Goal: Task Accomplishment & Management: Manage account settings

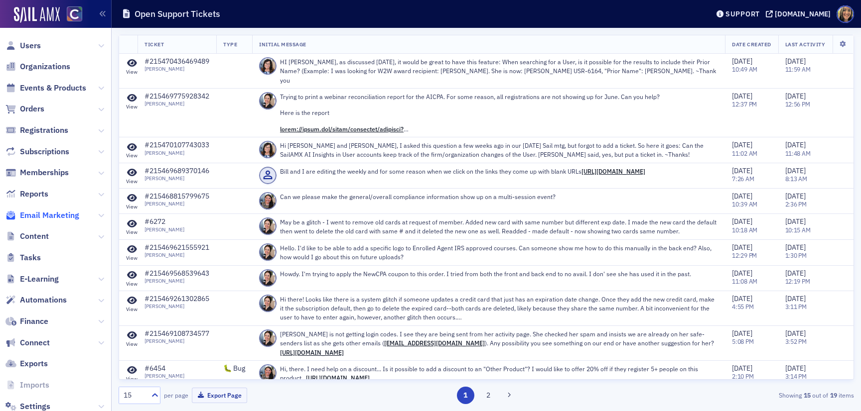
click at [56, 212] on span "Email Marketing" at bounding box center [49, 215] width 59 height 11
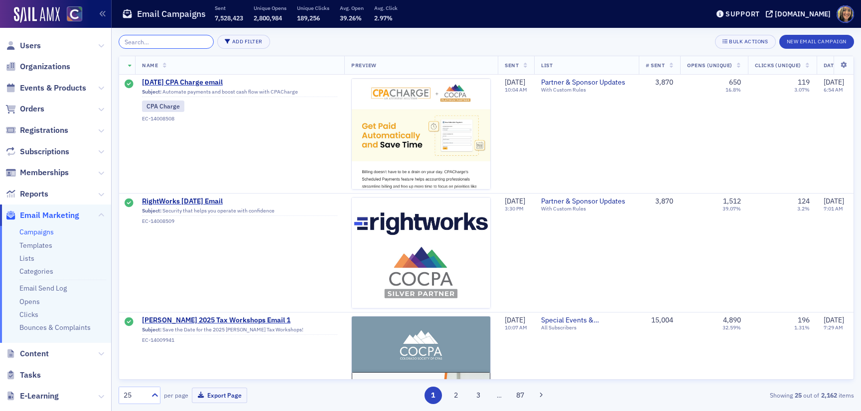
click at [182, 38] on input "search" at bounding box center [166, 42] width 95 height 14
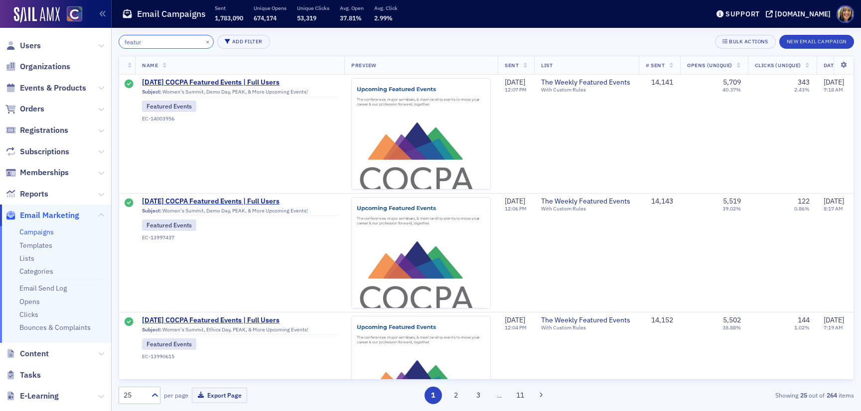
type input "featur"
click at [251, 82] on span "8/21/2025 COCPA Featured Events | Full Users" at bounding box center [239, 82] width 195 height 9
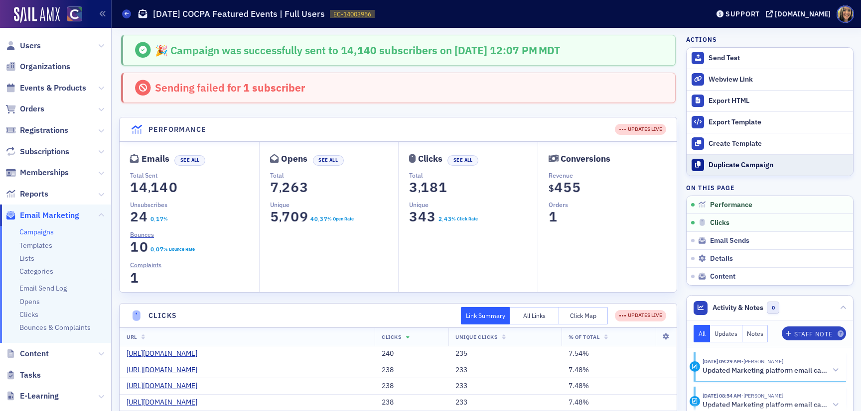
click at [718, 167] on div "Duplicate Campaign" at bounding box center [777, 165] width 139 height 9
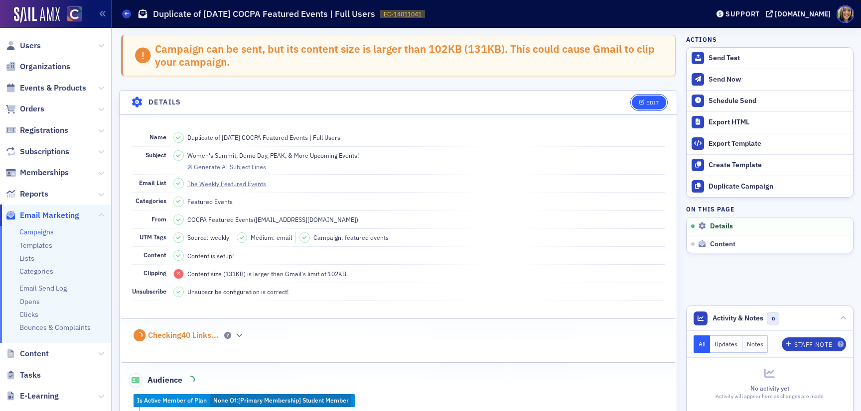
click at [652, 105] on div "Edit" at bounding box center [652, 102] width 12 height 5
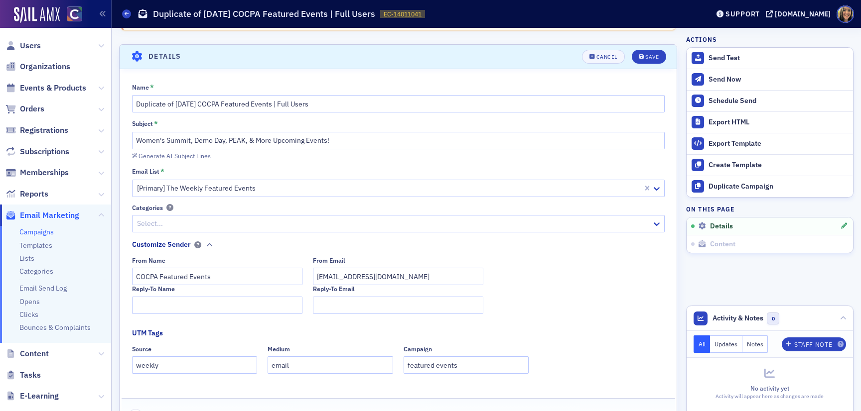
scroll to position [57, 0]
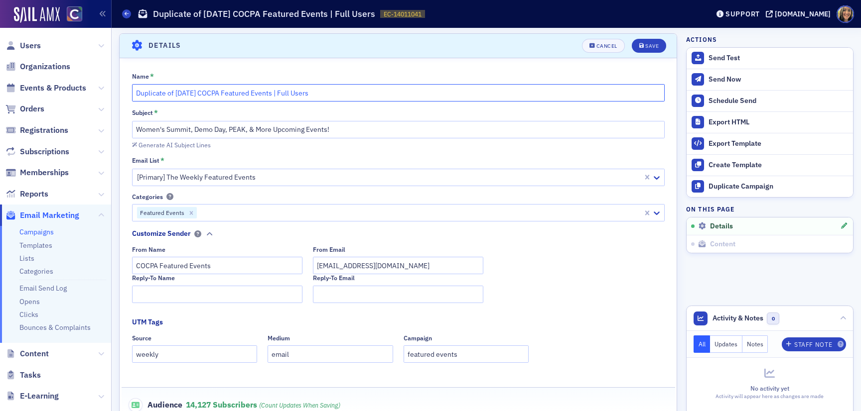
click at [187, 96] on input "Duplicate of 8/21/2025 COCPA Featured Events | Full Users" at bounding box center [398, 92] width 532 height 17
drag, startPoint x: 176, startPoint y: 94, endPoint x: 130, endPoint y: 88, distance: 47.3
click at [130, 88] on div "Name * Duplicate of 8/28/2025 COCPA Featured Events | Full Users Subject * Wome…" at bounding box center [398, 280] width 557 height 417
type input "8/28/2025 COCPA Featured Events | Full Users"
drag, startPoint x: 230, startPoint y: 131, endPoint x: 128, endPoint y: 131, distance: 102.1
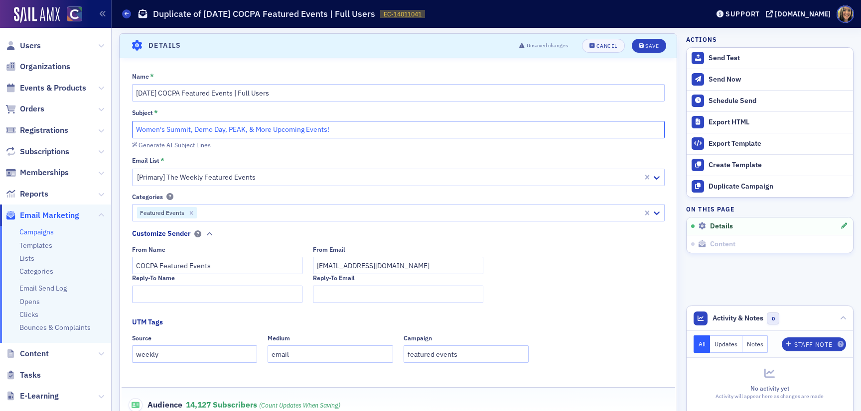
click at [128, 131] on div "Name * 8/28/2025 COCPA Featured Events | Full Users Subject * Women's Summit, D…" at bounding box center [398, 280] width 557 height 417
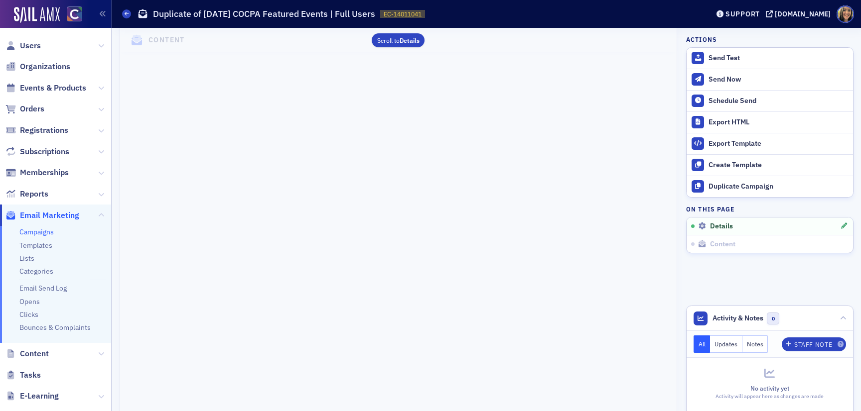
scroll to position [0, 0]
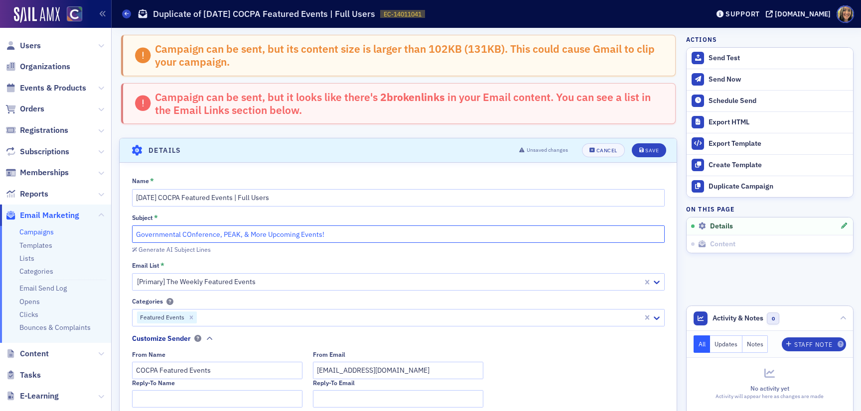
click at [186, 236] on input "Governmental COnference, PEAK, & More Upcoming Events!" at bounding box center [398, 234] width 532 height 17
click at [240, 237] on input "Governmental Conference, PEAK, & More Upcoming Events!" at bounding box center [398, 234] width 532 height 17
click at [278, 234] on input "Governmental Conference, PEAK, Don Farmer, & More Upcoming Events!" at bounding box center [398, 234] width 532 height 17
type input "Governmental Conference, PEAK, Don Farmer Tax Seminars, & More Upcoming Events!"
click at [653, 153] on div "Save" at bounding box center [651, 150] width 13 height 5
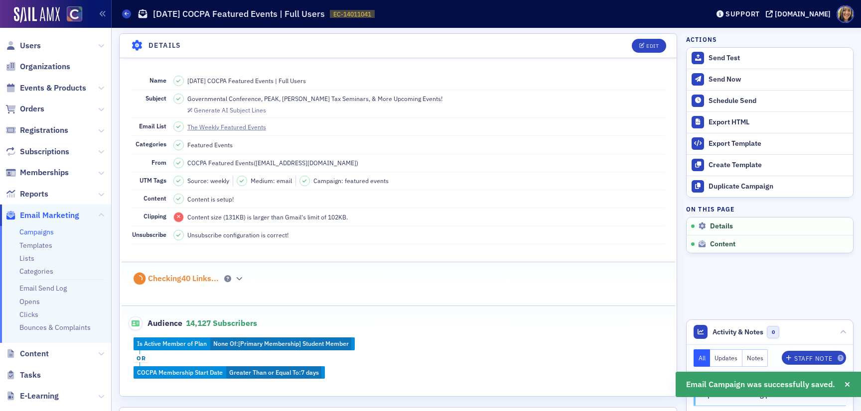
scroll to position [105, 0]
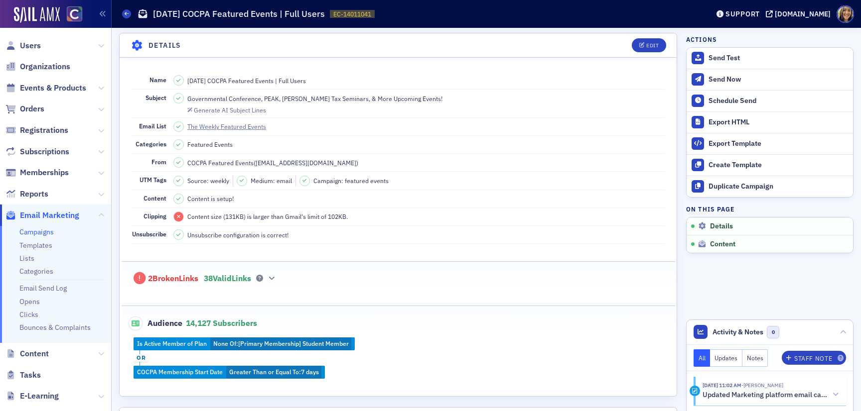
click at [276, 270] on div "2 Broken Links 38 Valid Links" at bounding box center [398, 273] width 532 height 23
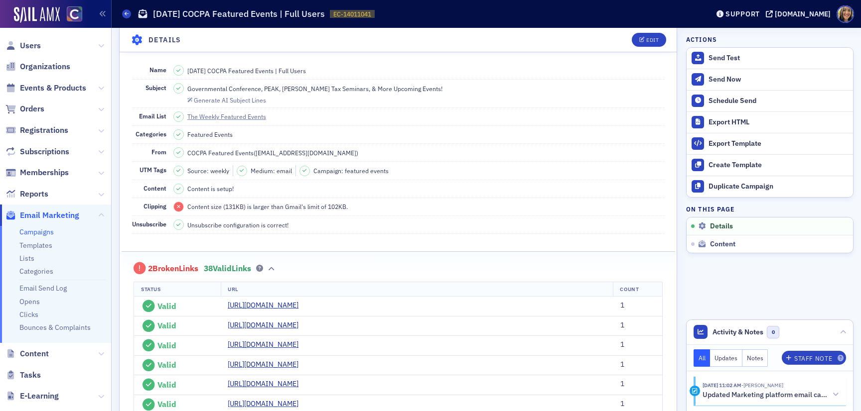
scroll to position [0, 0]
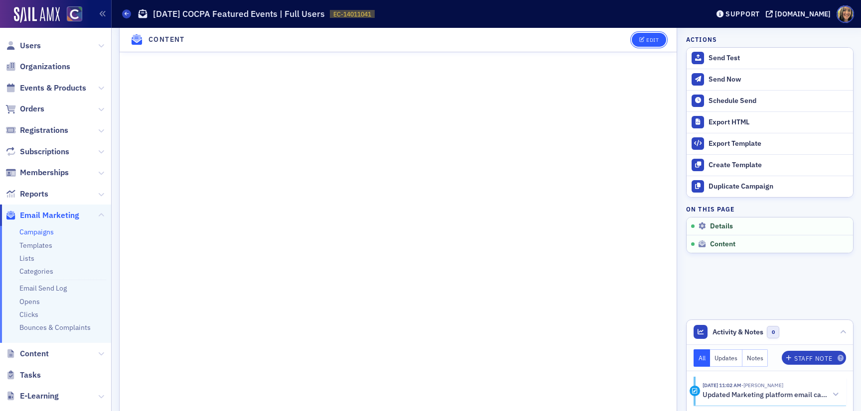
click at [651, 47] on button "Edit" at bounding box center [649, 40] width 34 height 14
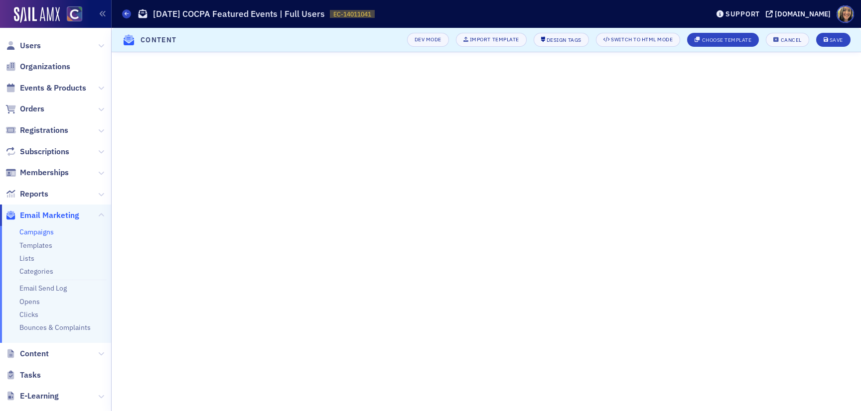
scroll to position [1145, 0]
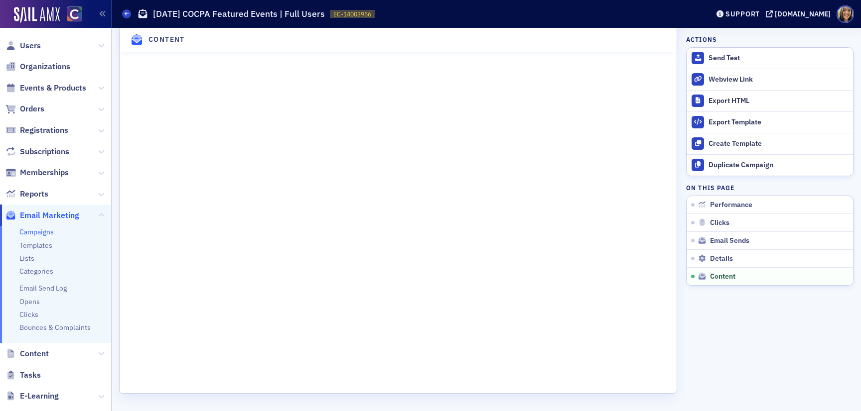
scroll to position [1145, 0]
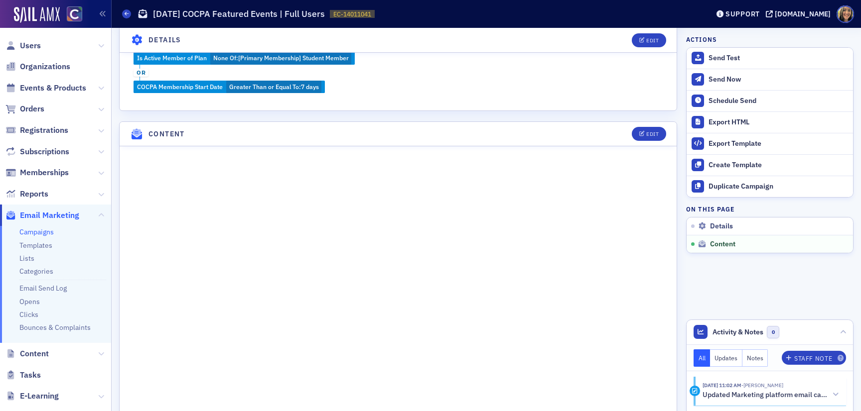
scroll to position [325, 0]
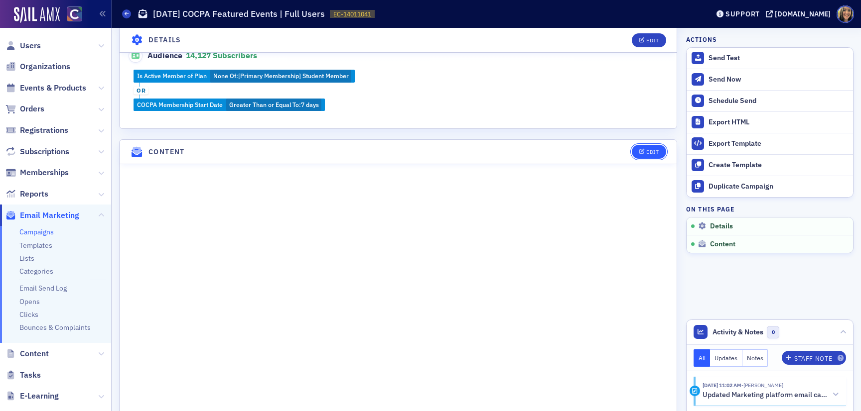
click at [654, 146] on button "Edit" at bounding box center [649, 152] width 34 height 14
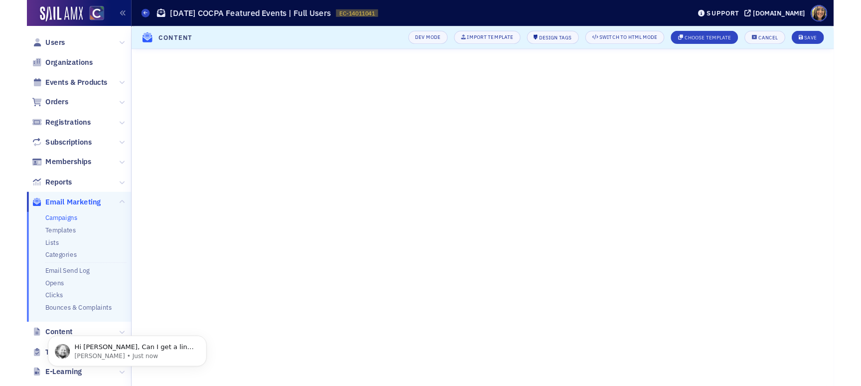
scroll to position [0, 0]
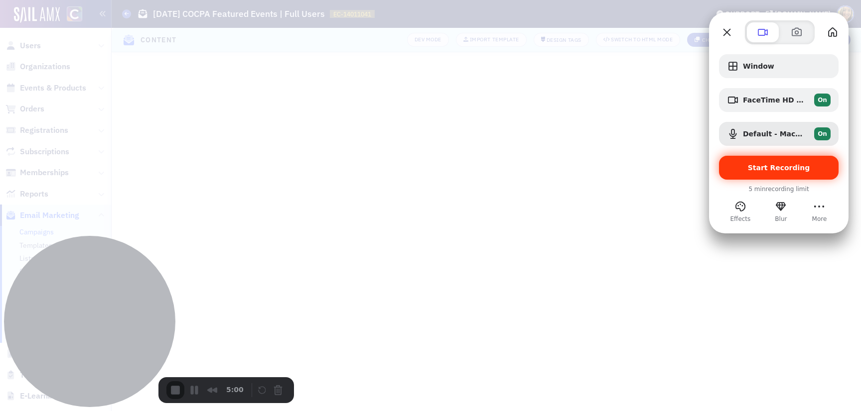
click at [759, 170] on span "Start Recording" at bounding box center [779, 168] width 62 height 8
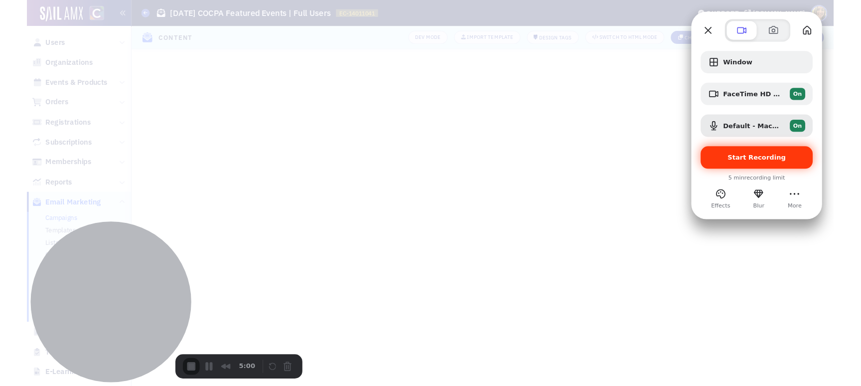
scroll to position [133, 0]
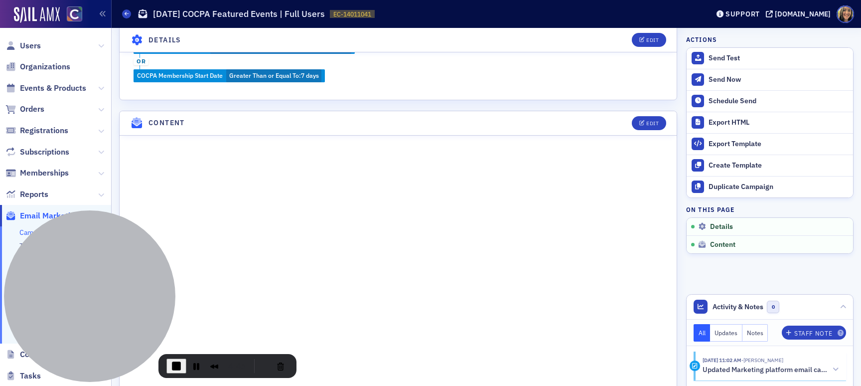
scroll to position [412, 0]
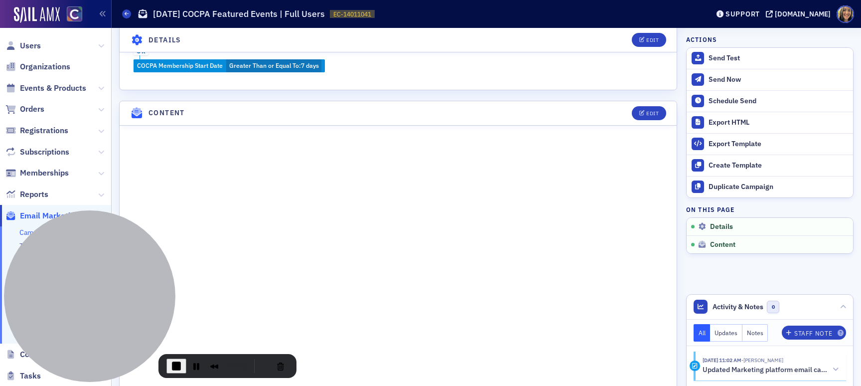
click at [171, 364] on span "End Recording" at bounding box center [176, 366] width 12 height 12
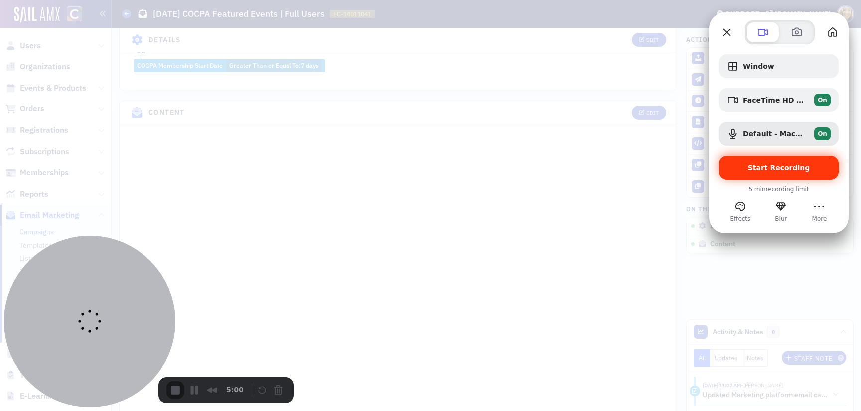
click at [750, 171] on span "Start Recording" at bounding box center [779, 168] width 104 height 8
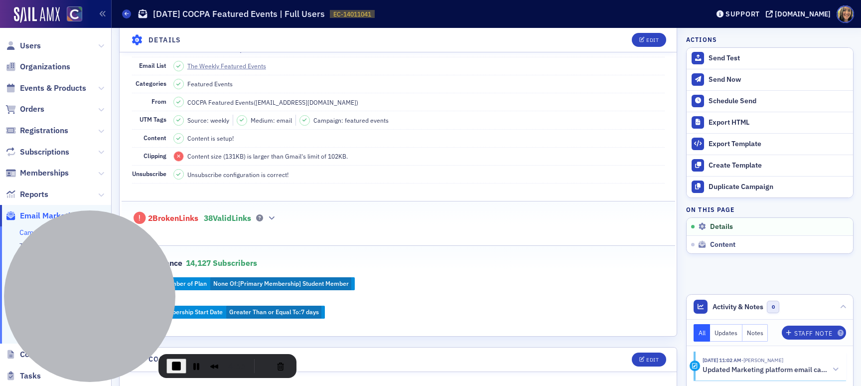
scroll to position [559, 0]
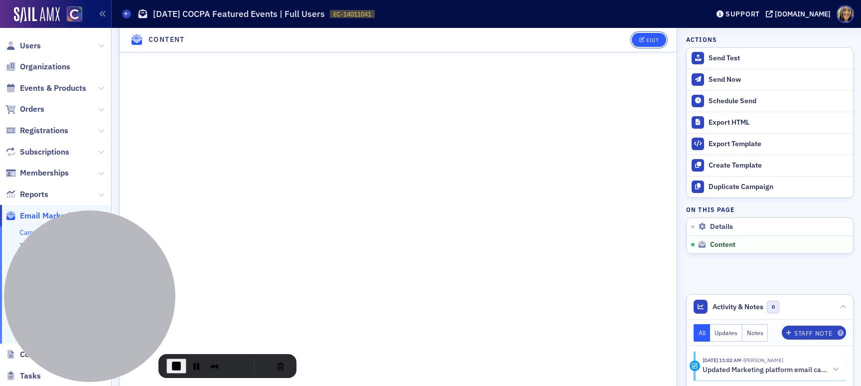
click at [657, 33] on button "Edit" at bounding box center [649, 40] width 34 height 14
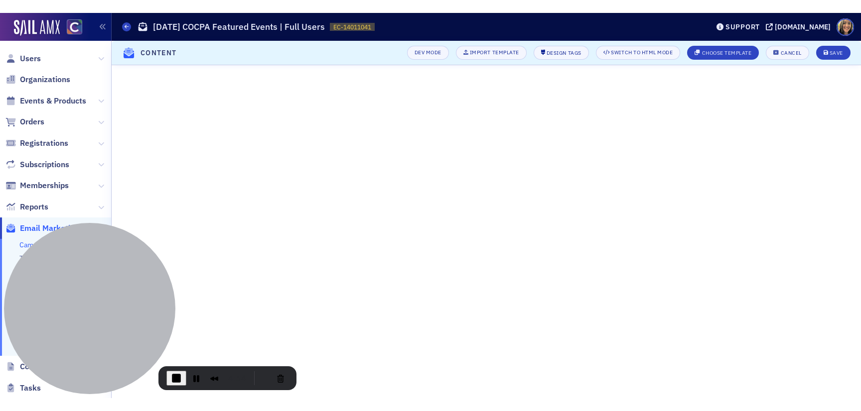
scroll to position [133, 0]
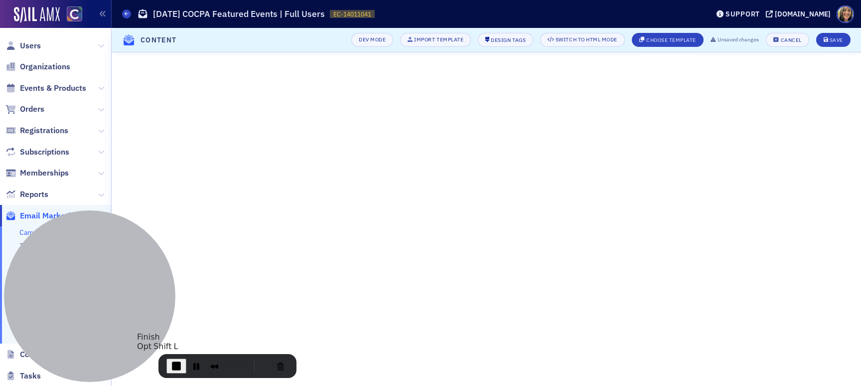
click at [180, 365] on span "End Recording" at bounding box center [176, 366] width 12 height 12
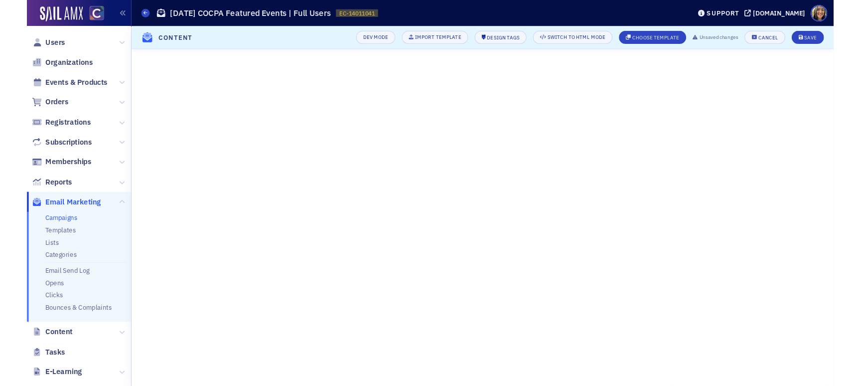
scroll to position [107, 0]
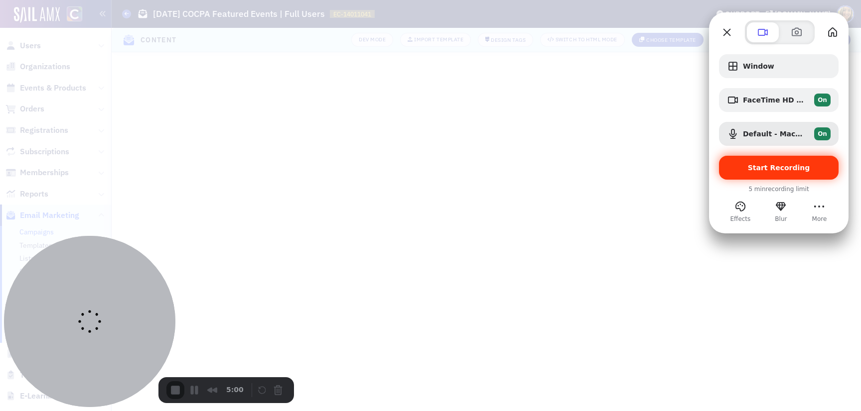
click at [758, 160] on div "Start Recording" at bounding box center [779, 168] width 120 height 24
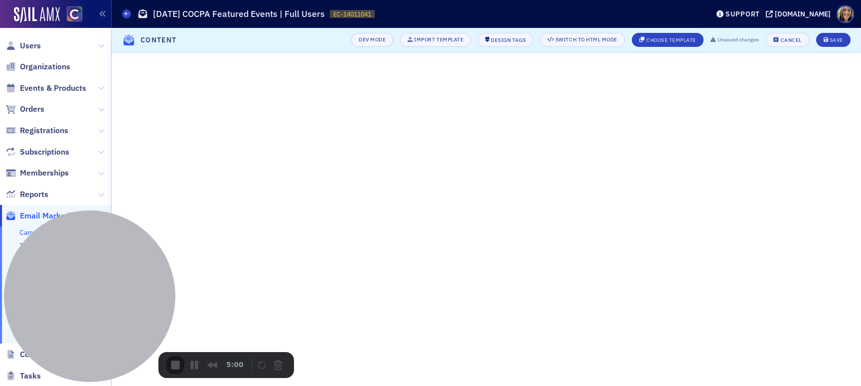
click at [176, 369] on span "End Recording" at bounding box center [176, 366] width 12 height 12
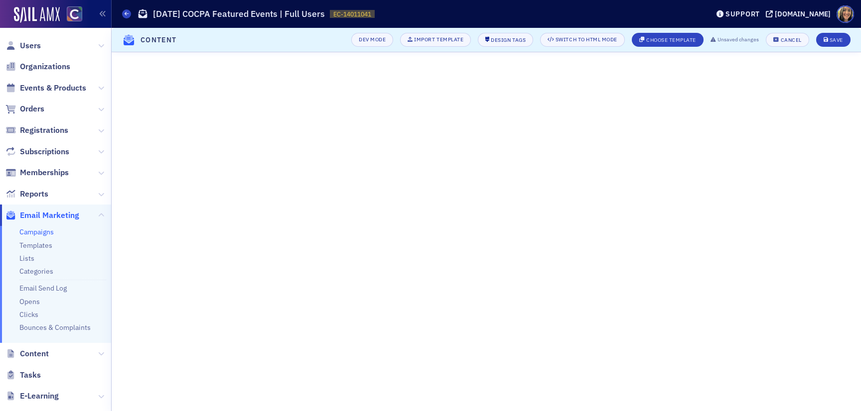
scroll to position [107, 0]
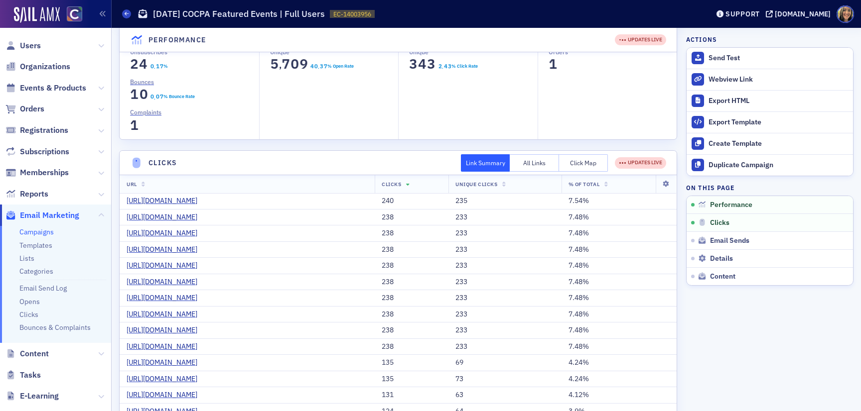
scroll to position [170, 0]
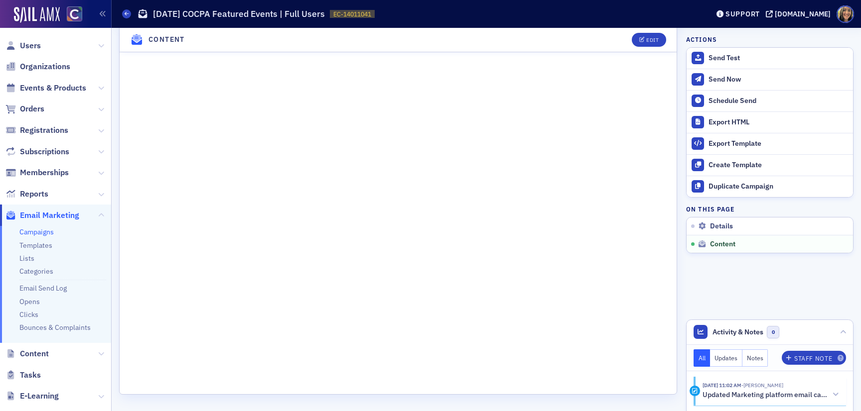
scroll to position [241, 0]
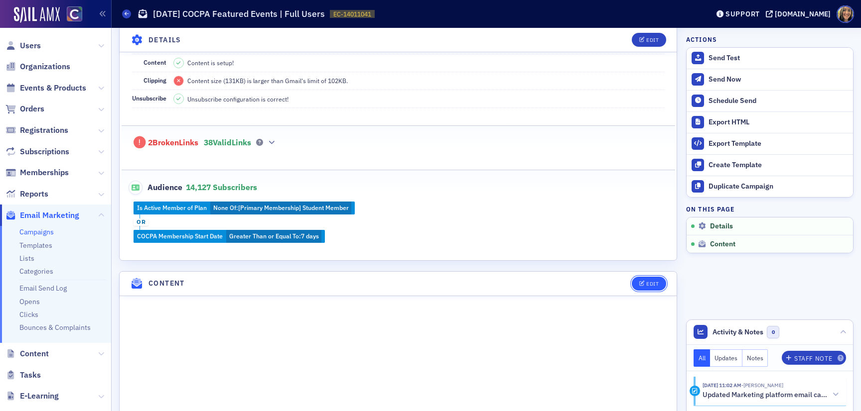
click at [647, 285] on div "Edit" at bounding box center [652, 283] width 12 height 5
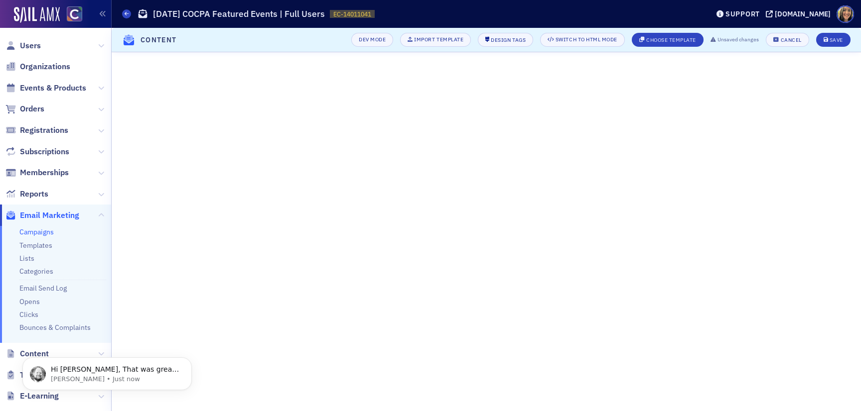
scroll to position [0, 0]
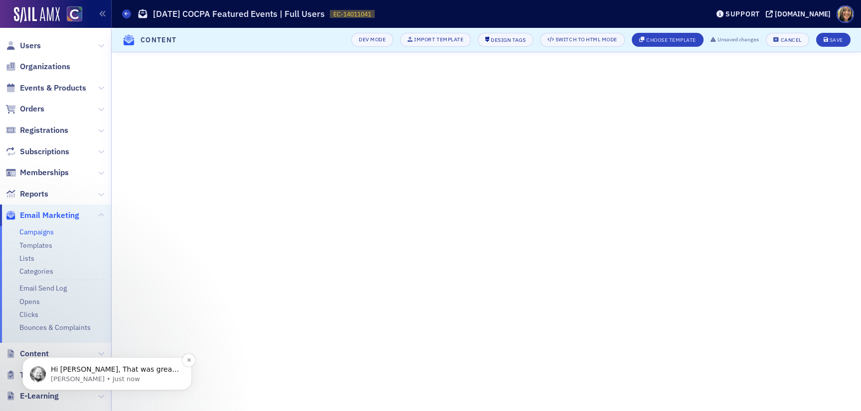
click at [100, 369] on p "Hi Lauren, That was great! Thank you for the video and comments. I am pretty su…" at bounding box center [115, 370] width 129 height 10
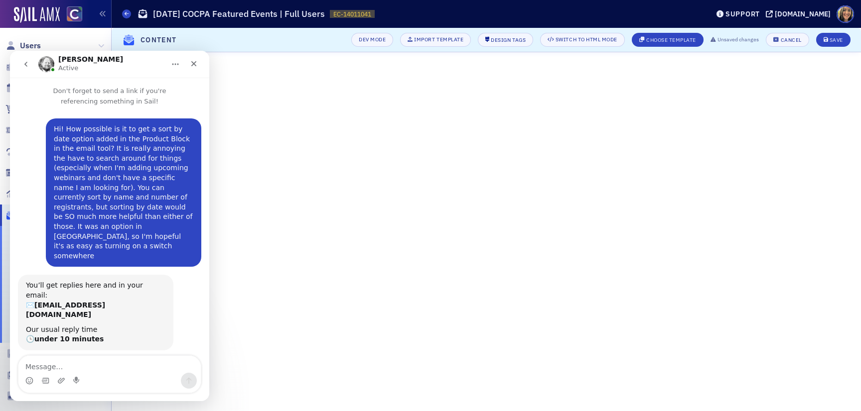
drag, startPoint x: 78, startPoint y: 253, endPoint x: 136, endPoint y: 295, distance: 72.0
drag, startPoint x: 146, startPoint y: 276, endPoint x: 154, endPoint y: 333, distance: 57.3
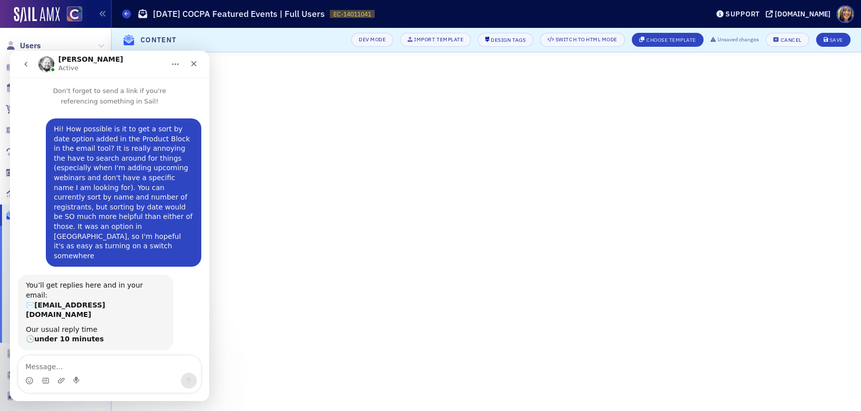
drag, startPoint x: 154, startPoint y: 333, endPoint x: 25, endPoint y: 226, distance: 167.0
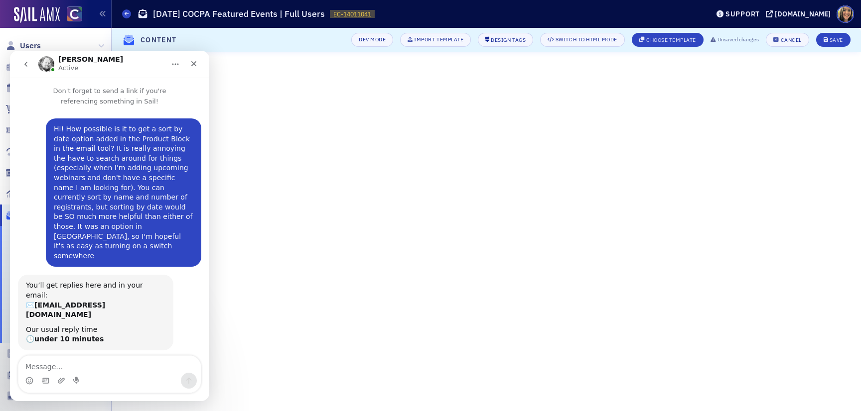
drag, startPoint x: 159, startPoint y: 323, endPoint x: 106, endPoint y: 313, distance: 54.1
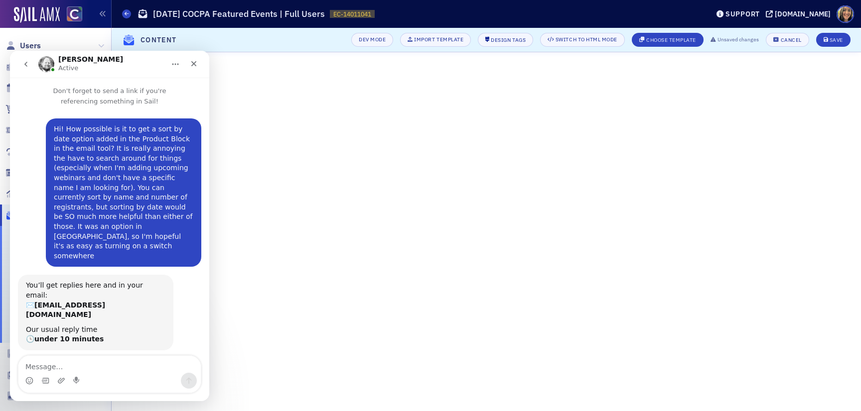
click at [31, 363] on textarea "Message…" at bounding box center [109, 364] width 182 height 17
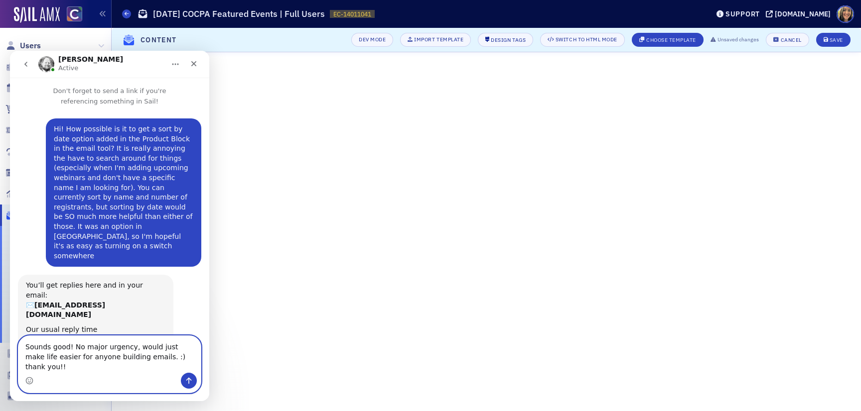
click at [130, 370] on textarea "Sounds good! No major urgency, would just make life easier for anyone building …" at bounding box center [109, 354] width 182 height 37
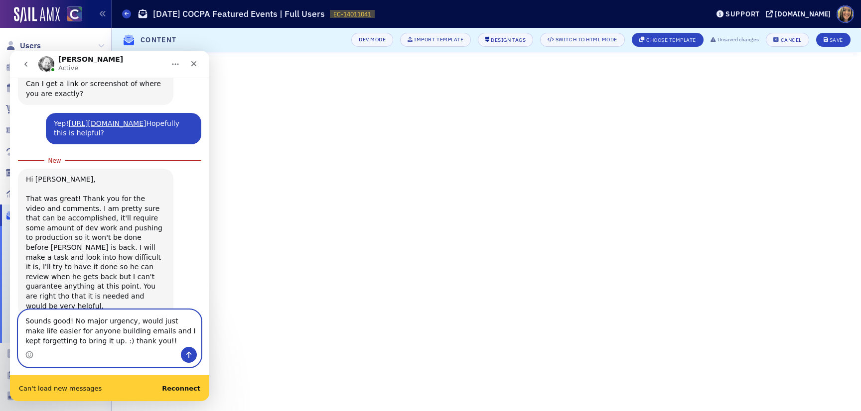
scroll to position [321, 0]
click at [154, 339] on textarea "Sounds good! No major urgency, would just make life easier for anyone building …" at bounding box center [109, 328] width 182 height 37
type textarea "Sounds good! No major urgency, would just make life easier for anyone building …"
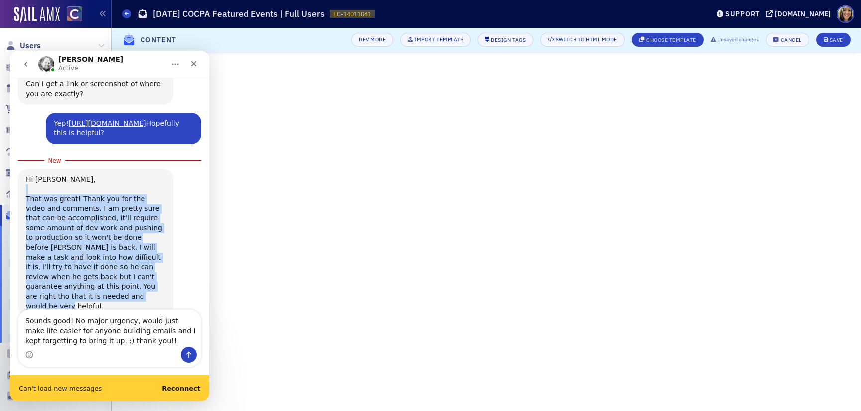
drag, startPoint x: 154, startPoint y: 277, endPoint x: 32, endPoint y: 180, distance: 156.0
click at [32, 184] on div "That was great! Thank you for the video and comments. I am pretty sure that can…" at bounding box center [95, 247] width 139 height 127
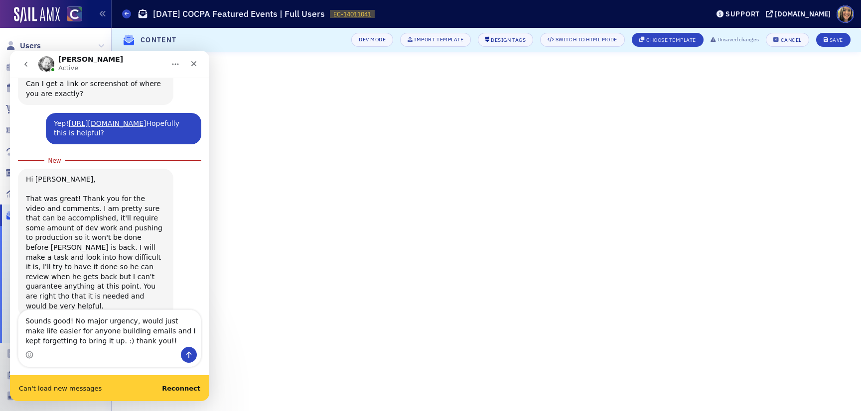
click at [33, 190] on div "That was great! Thank you for the video and comments. I am pretty sure that can…" at bounding box center [95, 247] width 139 height 127
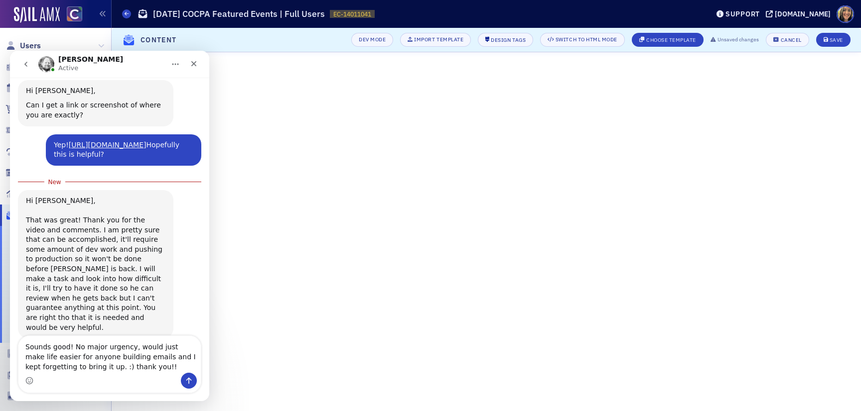
scroll to position [295, 0]
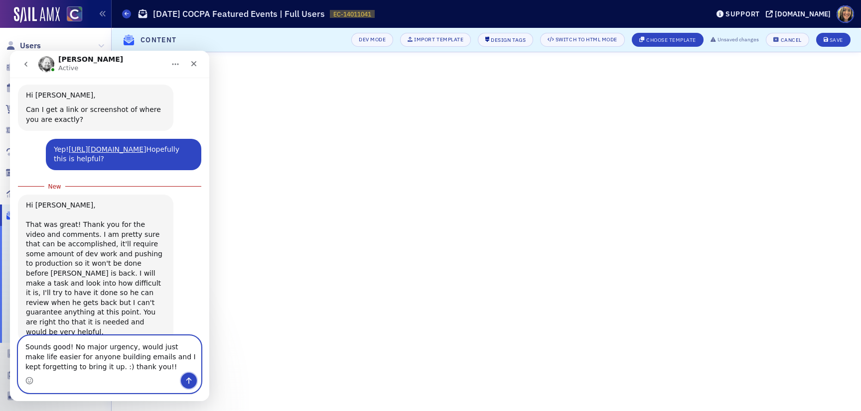
click at [191, 381] on icon "Send a message…" at bounding box center [189, 381] width 8 height 8
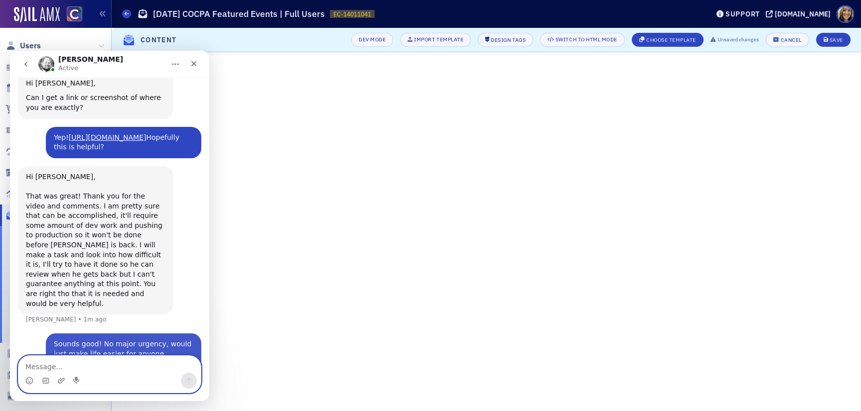
scroll to position [318, 0]
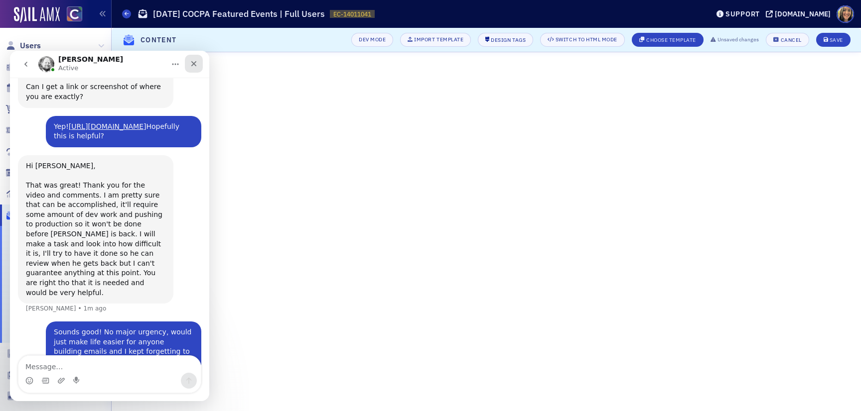
click at [193, 62] on icon "Close" at bounding box center [194, 64] width 8 height 8
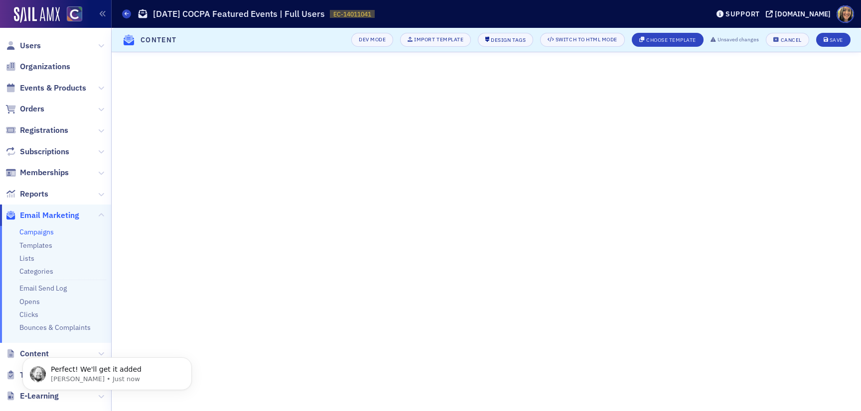
scroll to position [348, 0]
click at [829, 35] on button "Save" at bounding box center [833, 40] width 34 height 14
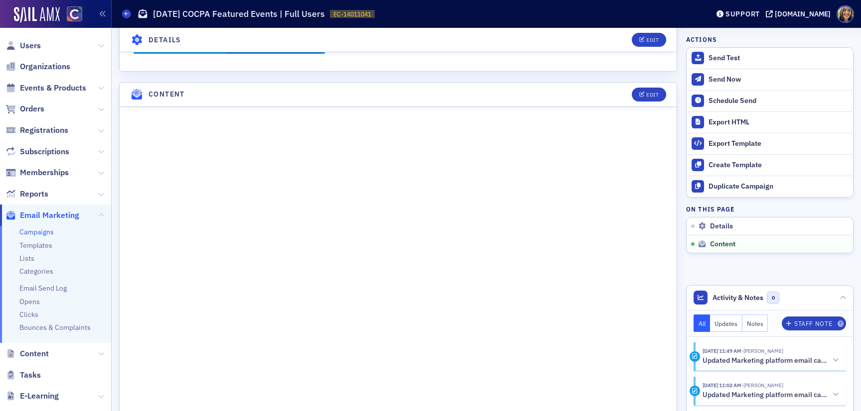
scroll to position [479, 0]
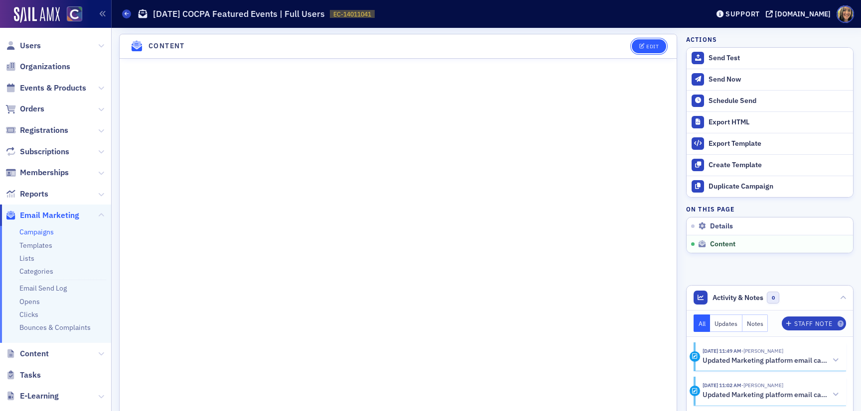
click at [656, 44] on div "Edit" at bounding box center [652, 46] width 12 height 5
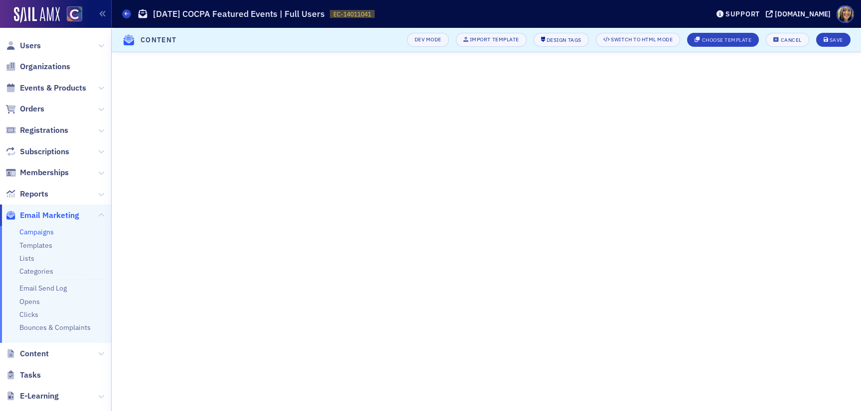
scroll to position [107, 0]
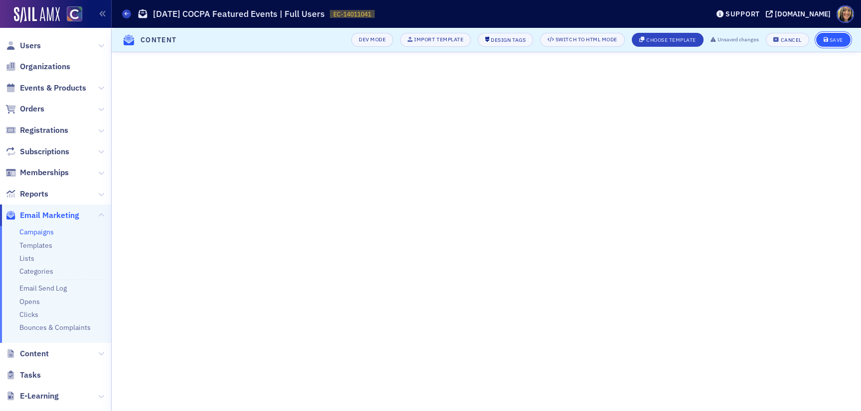
click at [842, 44] on button "Save" at bounding box center [833, 40] width 34 height 14
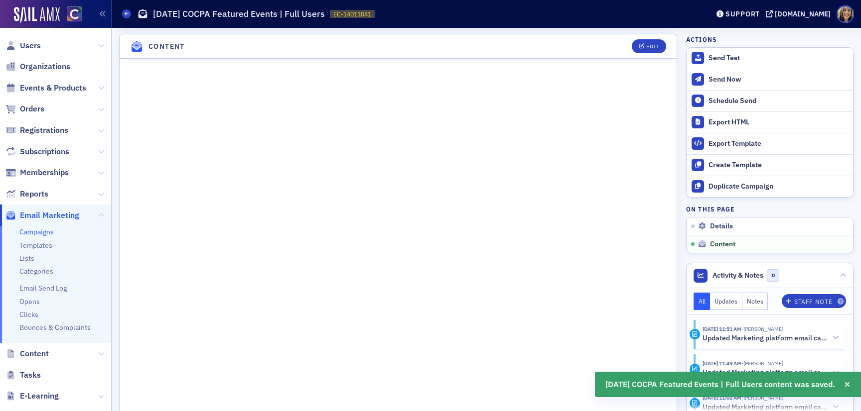
scroll to position [479, 0]
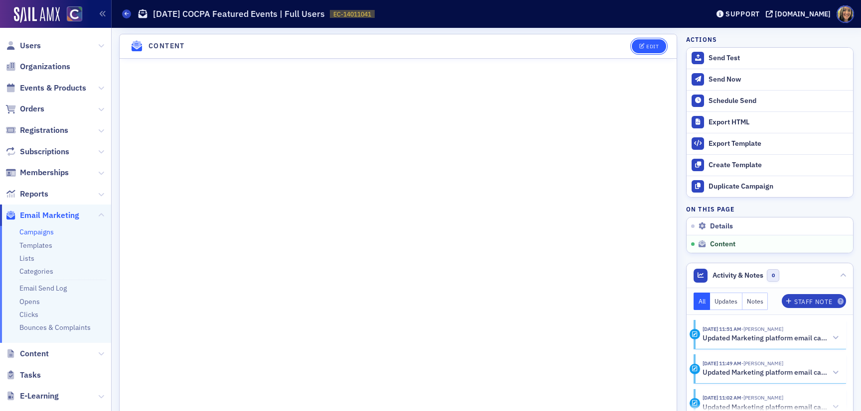
click at [654, 46] on div "Edit" at bounding box center [652, 46] width 12 height 5
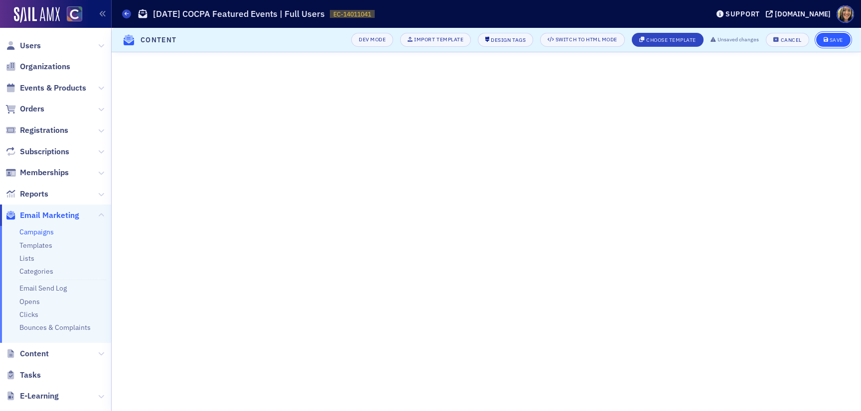
click at [829, 39] on div "Save" at bounding box center [835, 39] width 13 height 5
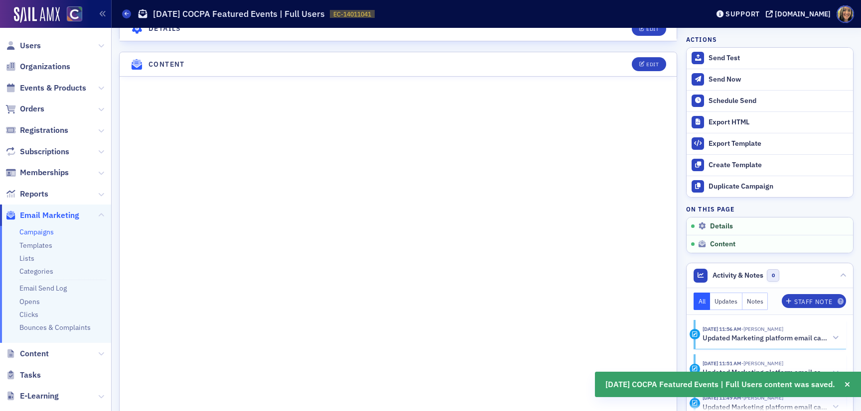
scroll to position [430, 0]
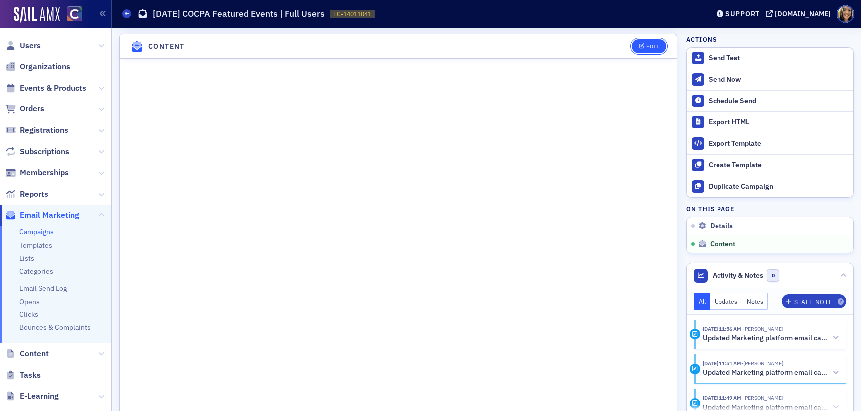
click at [659, 46] on button "Edit" at bounding box center [649, 46] width 34 height 14
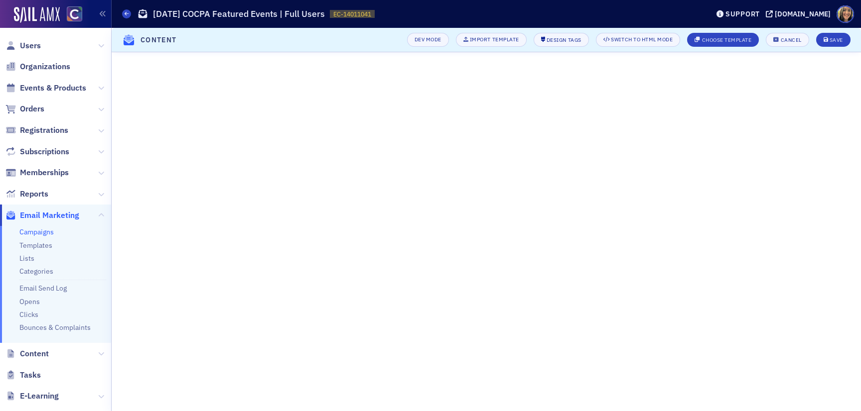
scroll to position [107, 0]
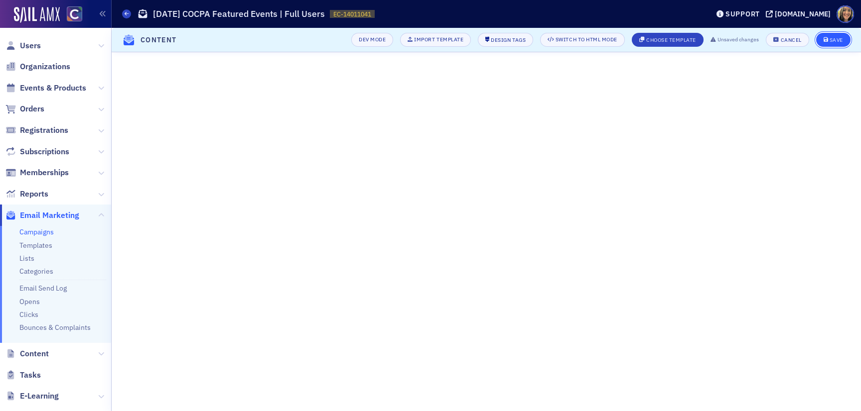
click at [841, 44] on button "Save" at bounding box center [833, 40] width 34 height 14
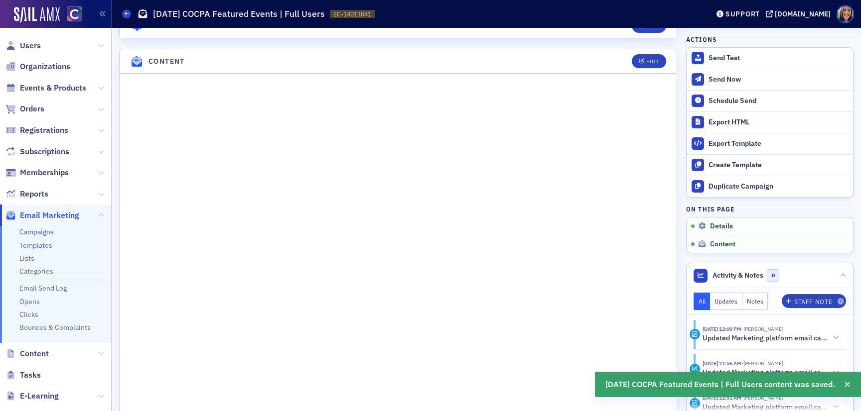
scroll to position [430, 0]
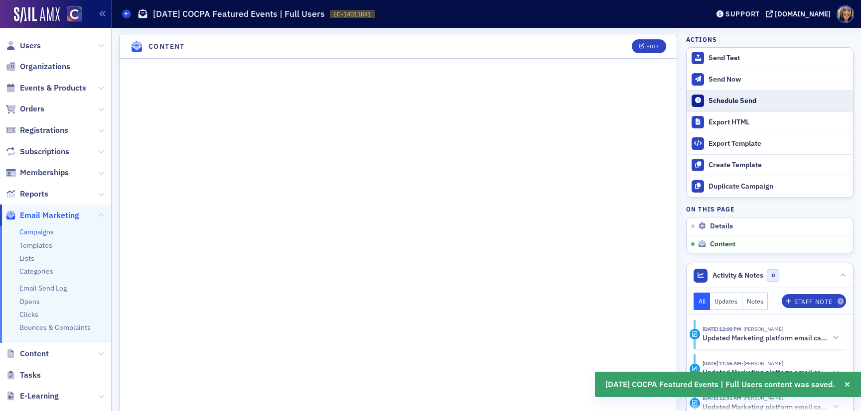
click at [743, 97] on div "Schedule Send" at bounding box center [777, 101] width 139 height 9
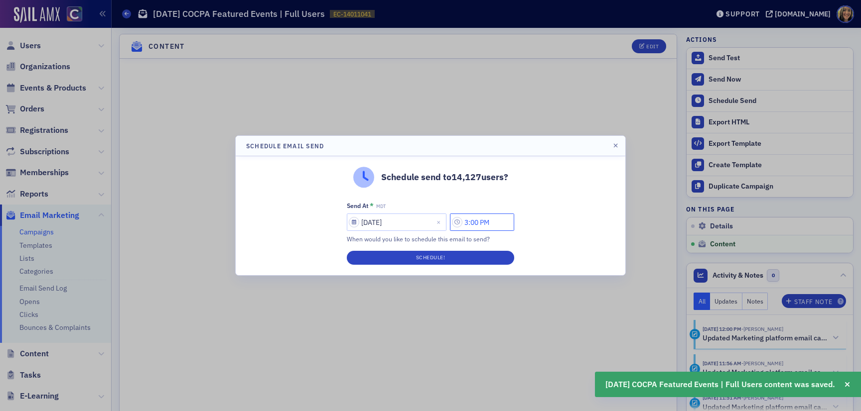
drag, startPoint x: 474, startPoint y: 223, endPoint x: 463, endPoint y: 223, distance: 10.5
click at [463, 223] on input "3:00 PM" at bounding box center [482, 222] width 64 height 17
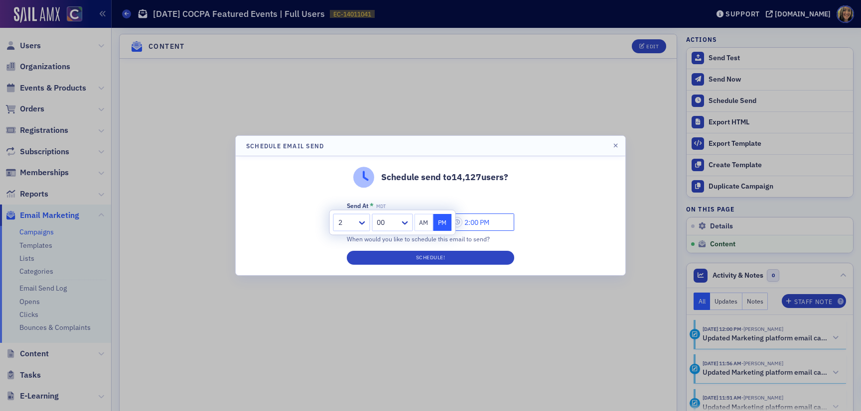
type input "2:00 PM"
click at [383, 224] on div at bounding box center [387, 223] width 23 height 12
type input "15"
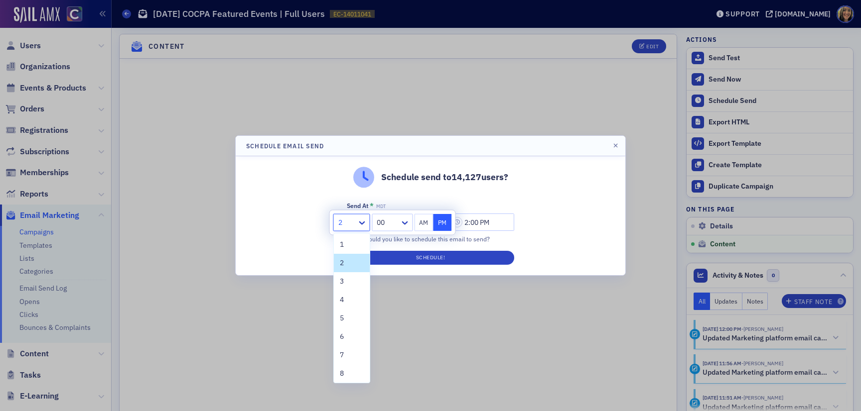
click at [338, 222] on div at bounding box center [346, 223] width 19 height 12
type input "12"
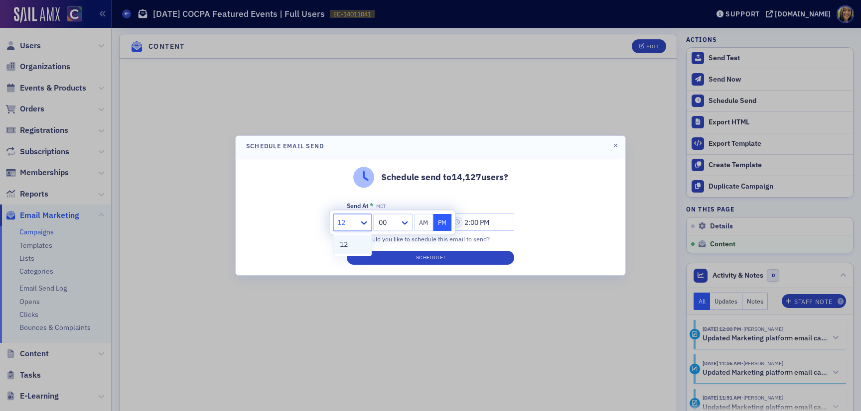
click at [353, 244] on div "12" at bounding box center [353, 245] width 26 height 10
type input "12:00 PM"
click at [380, 227] on div at bounding box center [388, 223] width 21 height 12
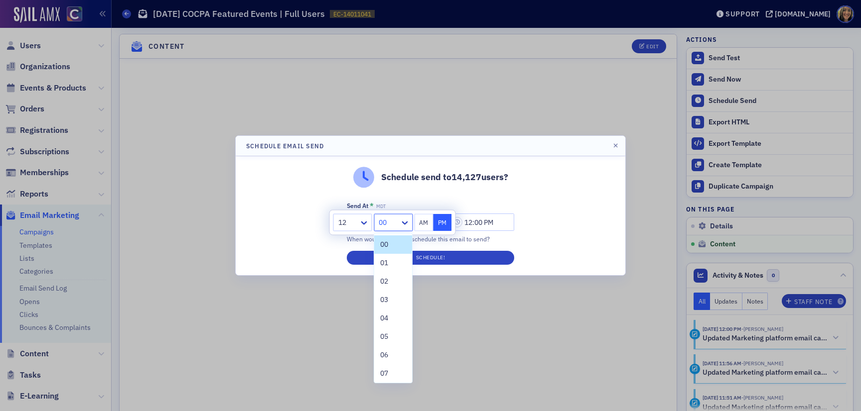
click at [380, 227] on div at bounding box center [388, 223] width 21 height 12
type input "15"
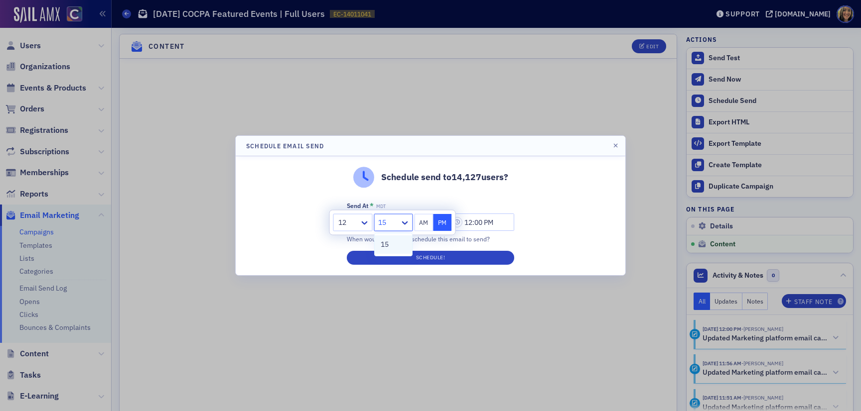
click at [393, 245] on div "15" at bounding box center [394, 245] width 26 height 10
type input "12:15 PM"
click at [409, 257] on button "Schedule!" at bounding box center [430, 258] width 167 height 14
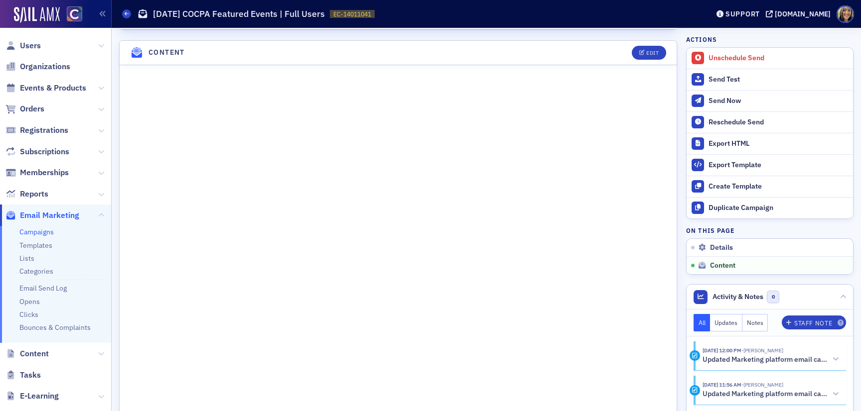
scroll to position [436, 0]
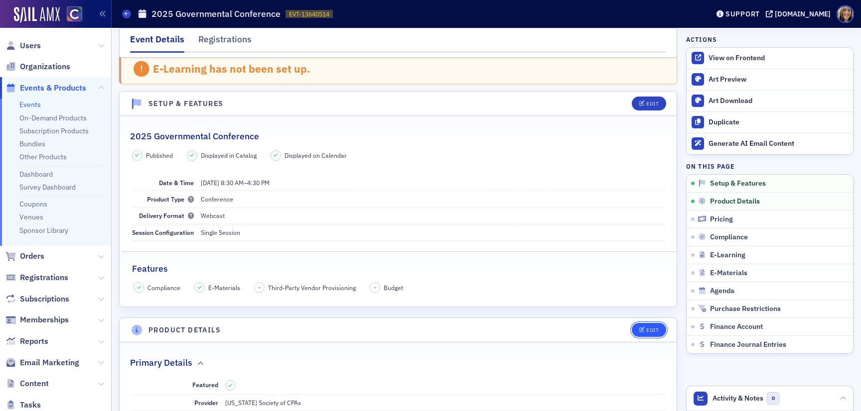
click at [651, 329] on div "Edit" at bounding box center [652, 330] width 12 height 5
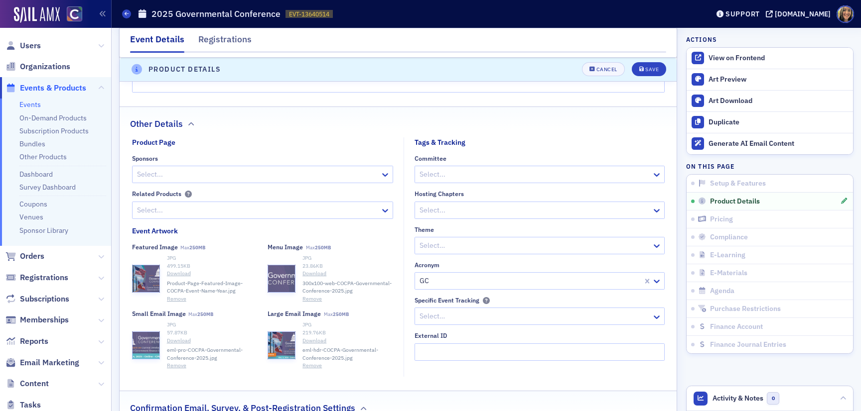
scroll to position [729, 0]
click at [290, 350] on div "button" at bounding box center [281, 344] width 27 height 27
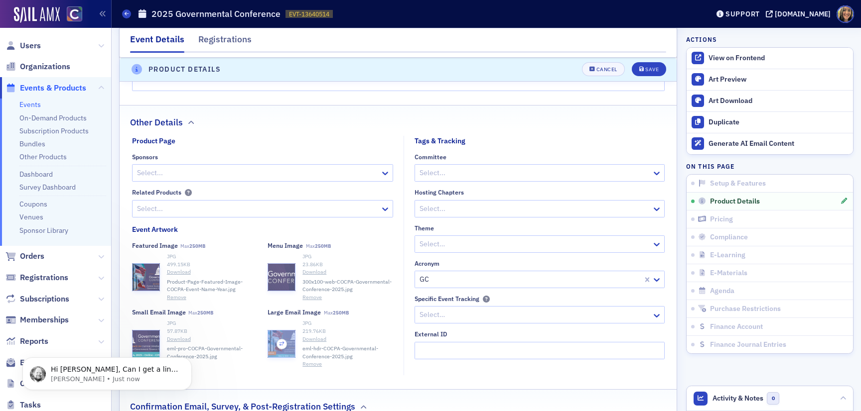
scroll to position [0, 0]
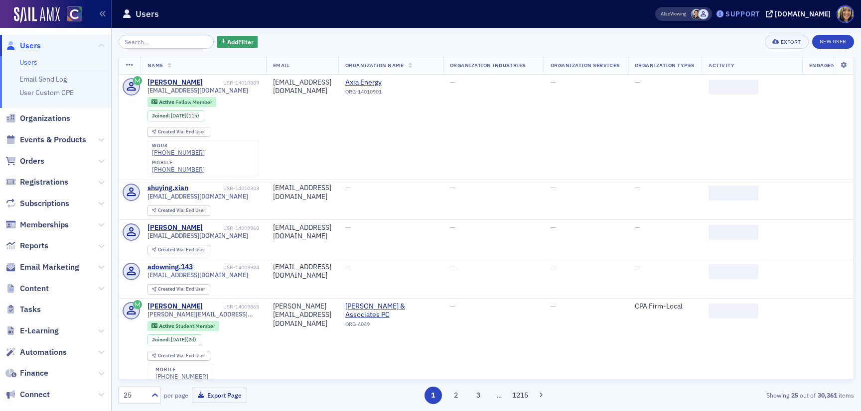
click at [745, 14] on div "Support" at bounding box center [742, 13] width 34 height 9
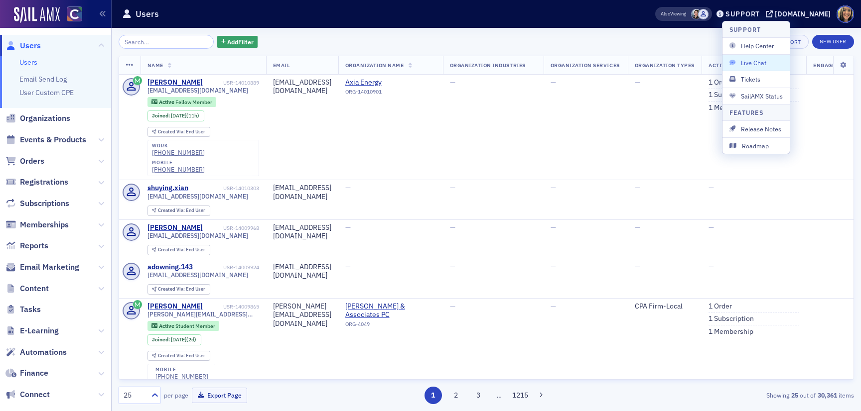
click at [746, 65] on span "Live Chat" at bounding box center [755, 62] width 53 height 9
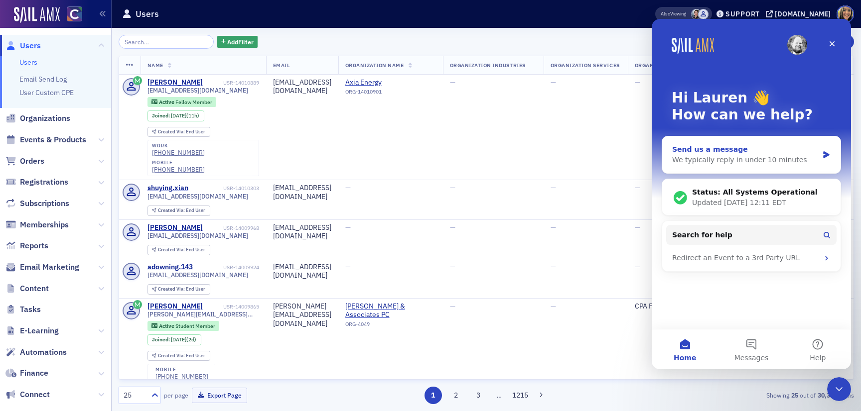
click at [795, 161] on div "We typically reply in under 10 minutes" at bounding box center [745, 160] width 146 height 10
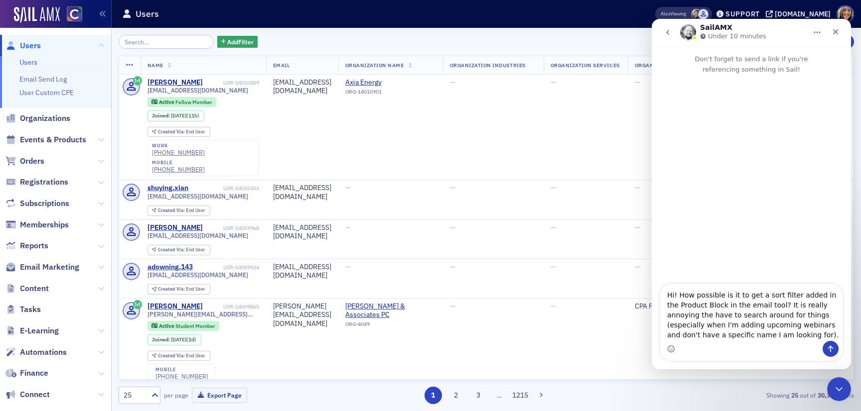
click at [774, 343] on div "Intercom messenger" at bounding box center [751, 349] width 182 height 16
click at [780, 339] on textarea "Hi! How possible is it to get a sort filter added in the Product Block in the e…" at bounding box center [751, 312] width 182 height 57
drag, startPoint x: 780, startPoint y: 339, endPoint x: 671, endPoint y: 280, distance: 123.3
click at [671, 280] on div "Don't forget to send a link if you're referencing something in Sail! Hi! How po…" at bounding box center [751, 208] width 199 height 324
click at [746, 322] on textarea "Hi! How possible is it to get a sort filter added in the Product Block in the e…" at bounding box center [751, 312] width 182 height 57
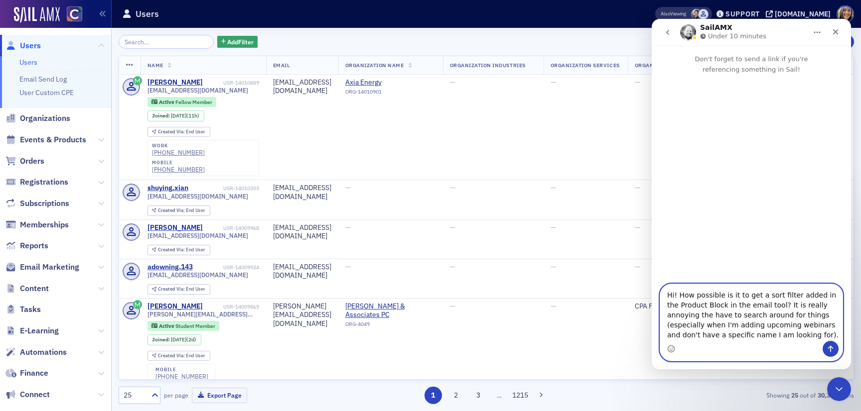
click at [790, 297] on textarea "Hi! How possible is it to get a sort filter added in the Product Block in the e…" at bounding box center [751, 312] width 182 height 57
click at [780, 298] on textarea "Hi! How possible is it to get a sort filter added in the Product Block in the e…" at bounding box center [751, 312] width 182 height 57
click at [779, 298] on textarea "Hi! How possible is it to get a sort filter added in the Product Block in the e…" at bounding box center [751, 312] width 182 height 57
click at [778, 298] on textarea "Hi! How possible is it to get a sort filter added in the Product Block in the e…" at bounding box center [751, 312] width 182 height 57
click at [790, 298] on textarea "Hi! How possible is it to get a sort filter added in the Product Block in the e…" at bounding box center [751, 312] width 182 height 57
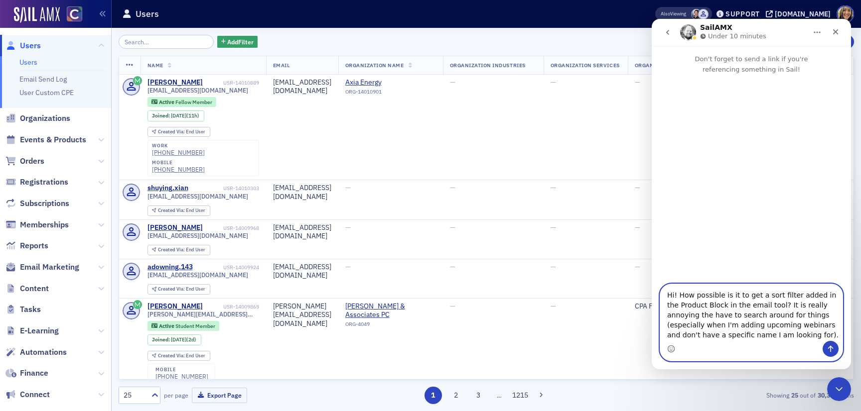
drag, startPoint x: 791, startPoint y: 298, endPoint x: 775, endPoint y: 297, distance: 16.5
click at [775, 297] on textarea "Hi! How possible is it to get a sort filter added in the Product Block in the e…" at bounding box center [751, 312] width 182 height 57
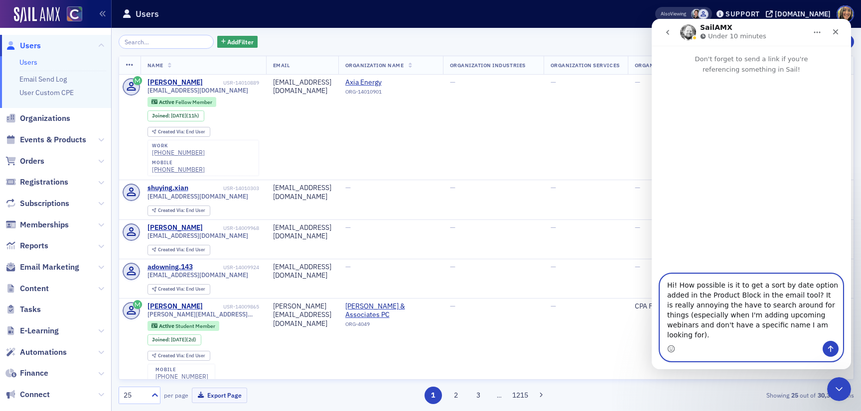
click at [818, 334] on textarea "Hi! How possible is it to get a sort by date option added in the Product Block …" at bounding box center [751, 307] width 182 height 67
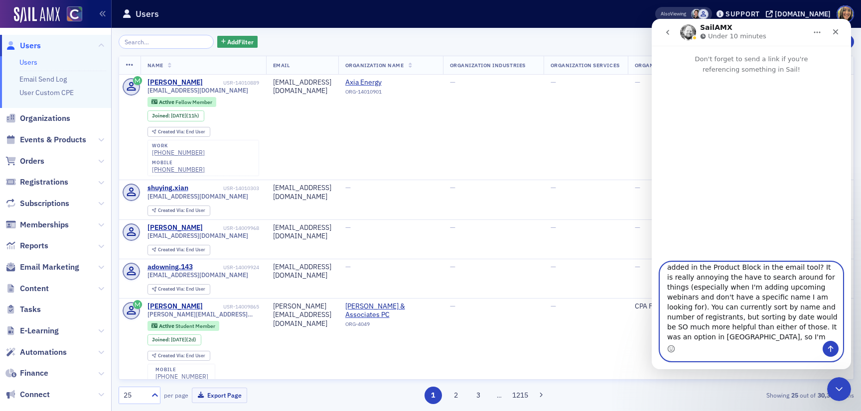
scroll to position [26, 0]
type textarea "Hi! How possible is it to get a sort by date option added in the Product Block …"
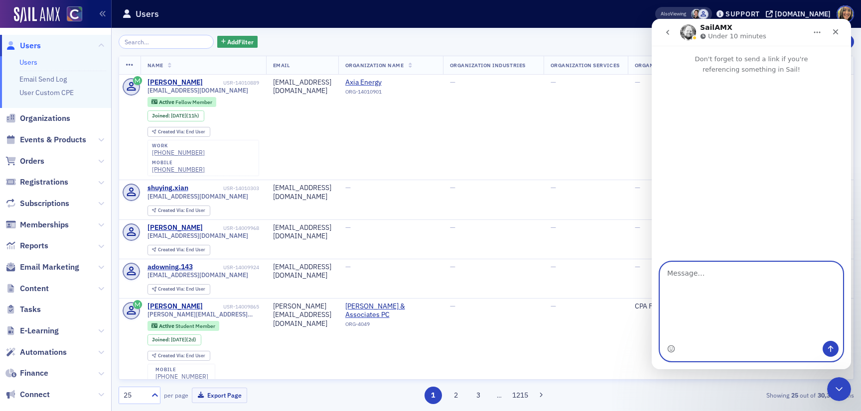
scroll to position [0, 0]
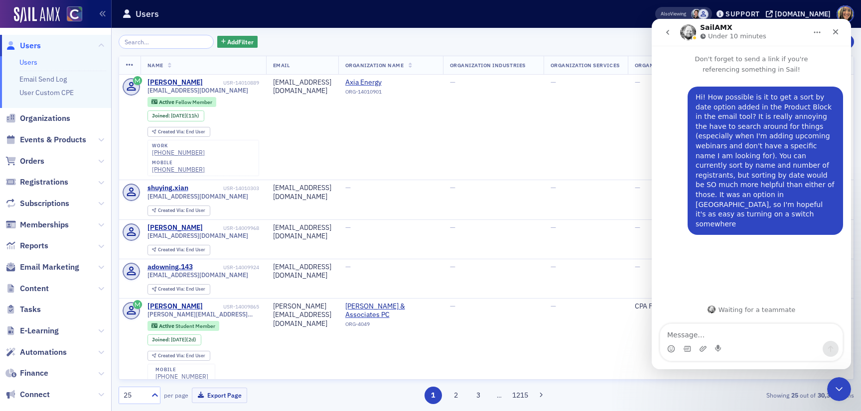
click at [525, 23] on header "Users Also Viewing Support cocpa.org" at bounding box center [486, 14] width 749 height 28
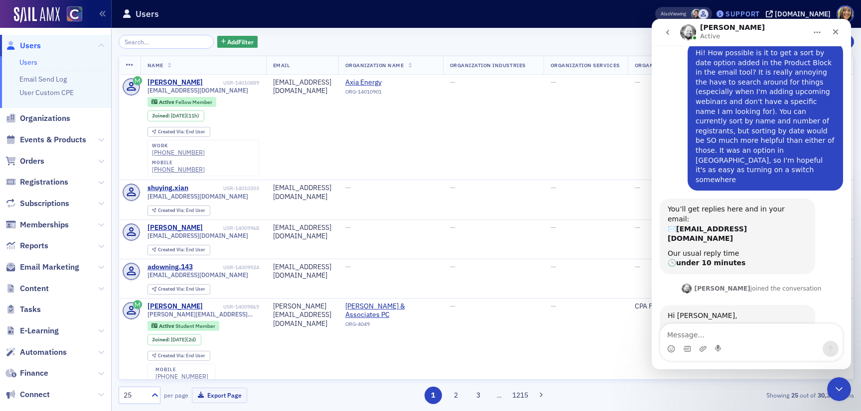
scroll to position [53, 0]
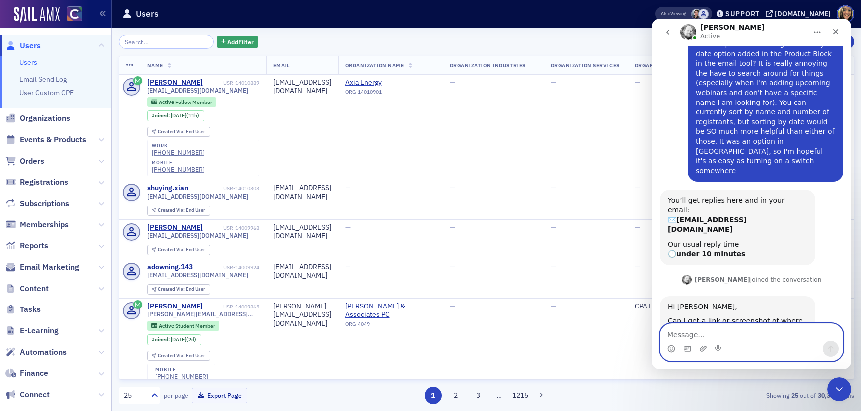
click at [698, 336] on textarea "Message…" at bounding box center [751, 332] width 182 height 17
paste textarea "https://www.loom.com/share/b670aa2b61674b1f879379bd83c93436?sid=47430672-e63d-4…"
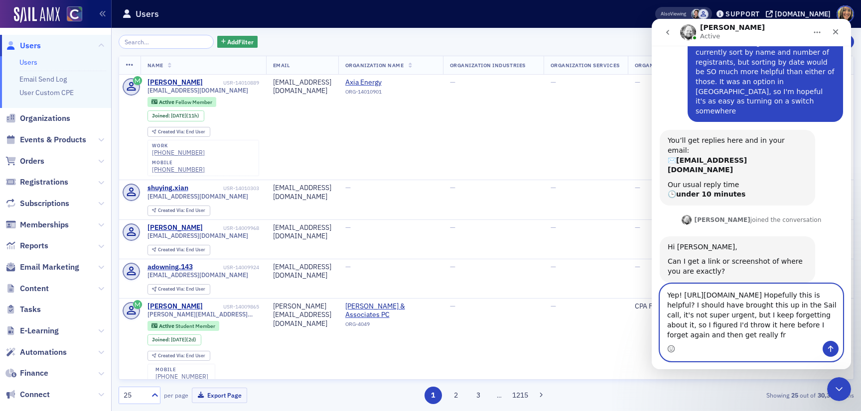
scroll to position [115, 0]
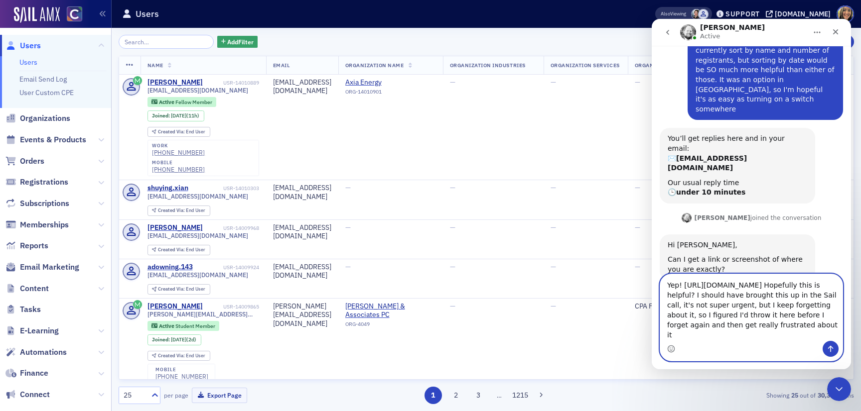
drag, startPoint x: 767, startPoint y: 340, endPoint x: 795, endPoint y: 297, distance: 50.4
click at [795, 297] on textarea "Yep! https://www.loom.com/share/b670aa2b61674b1f879379bd83c93436?sid=47430672-e…" at bounding box center [751, 307] width 182 height 67
type textarea "Yep! https://www.loom.com/share/b670aa2b61674b1f879379bd83c93436?sid=47430672-e…"
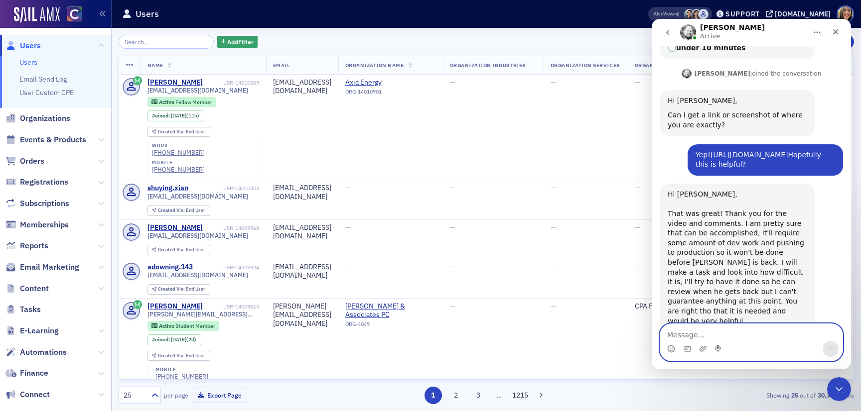
scroll to position [313, 0]
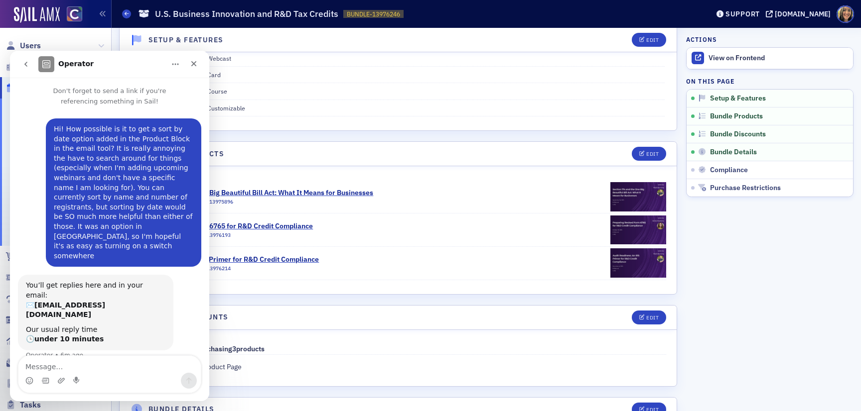
scroll to position [88, 0]
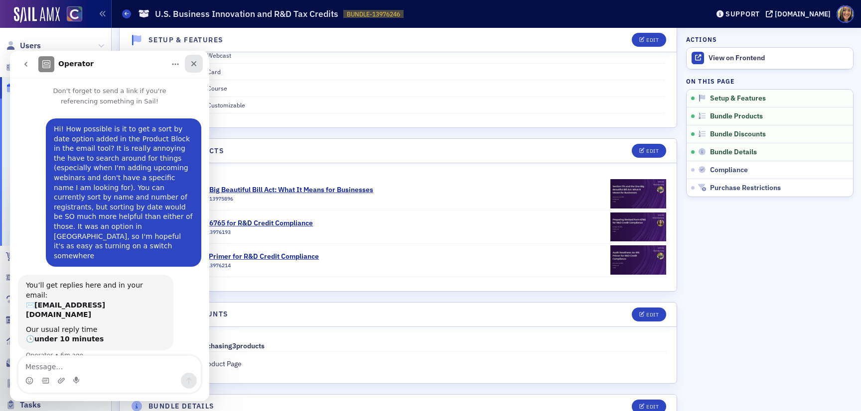
click at [196, 65] on icon "Close" at bounding box center [194, 64] width 8 height 8
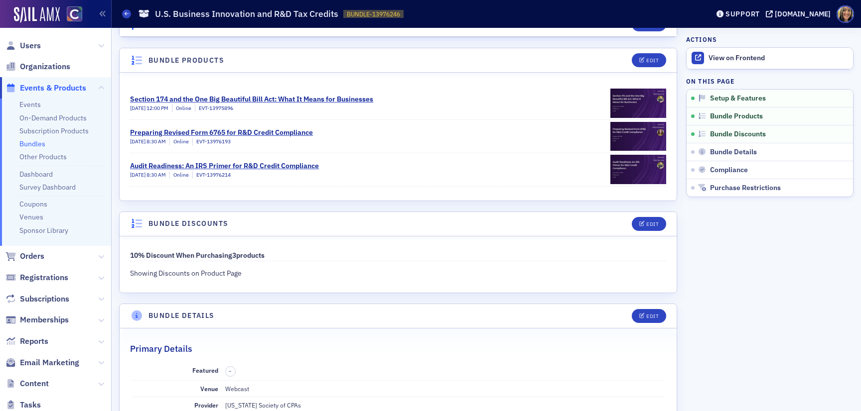
scroll to position [0, 0]
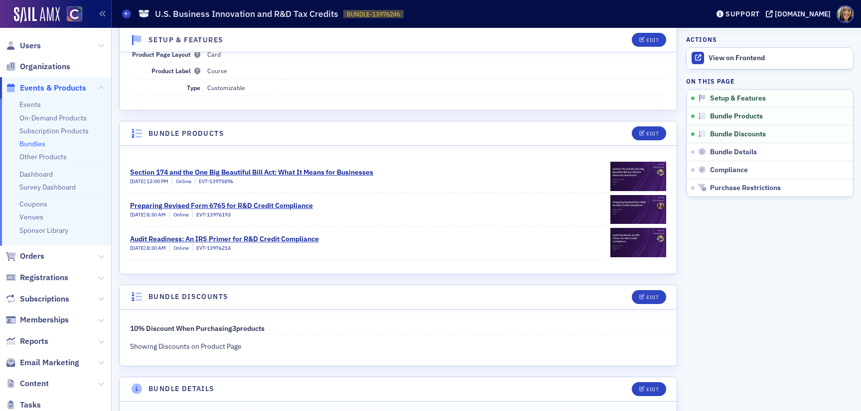
scroll to position [226, 0]
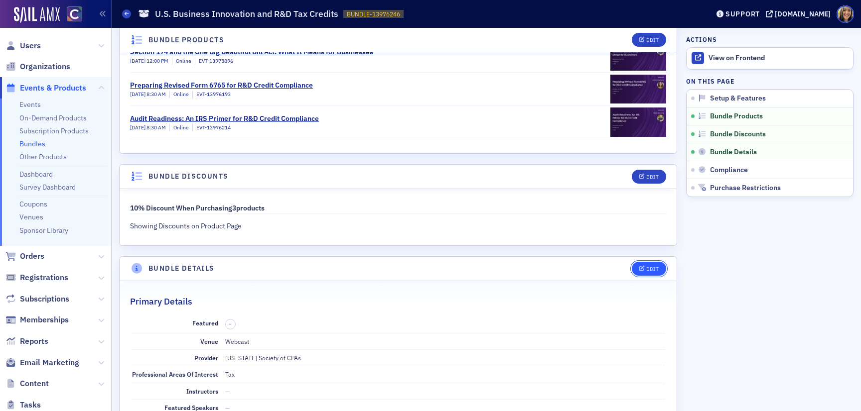
click at [652, 268] on div "Edit" at bounding box center [652, 268] width 12 height 5
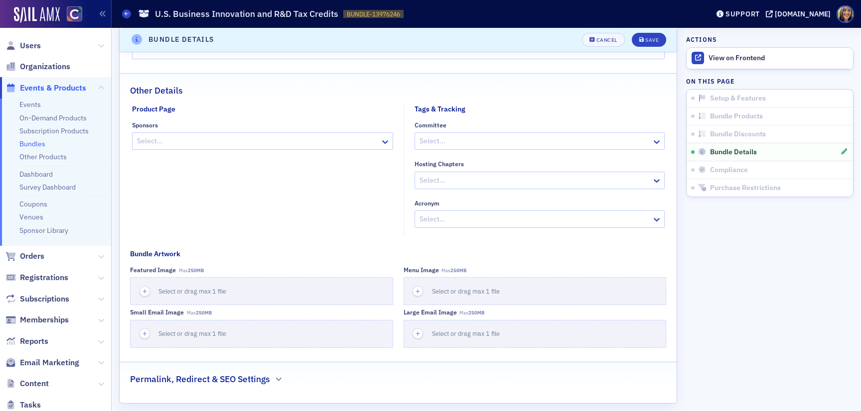
scroll to position [977, 0]
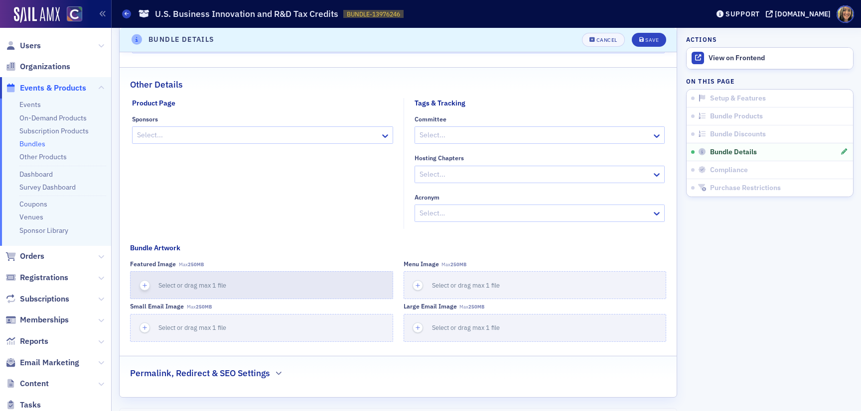
click at [143, 299] on div "button" at bounding box center [145, 285] width 28 height 27
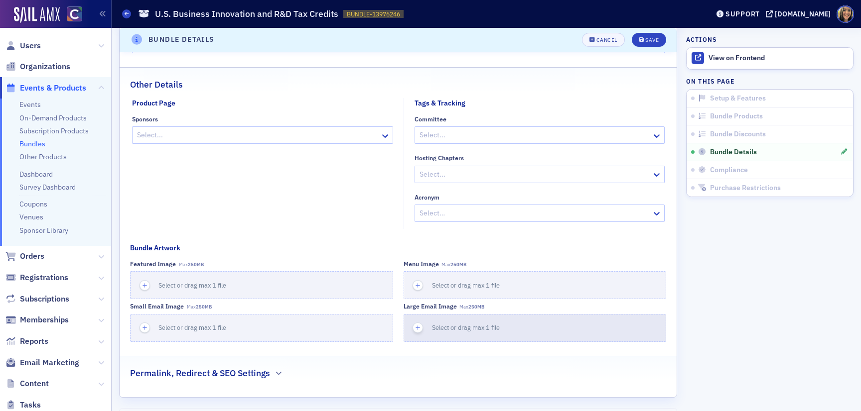
click at [417, 333] on icon "button" at bounding box center [417, 328] width 9 height 9
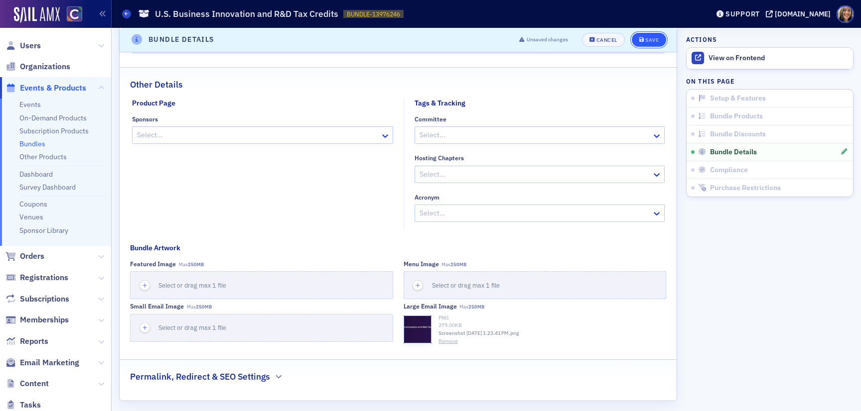
click at [655, 42] on div "Save" at bounding box center [651, 39] width 13 height 5
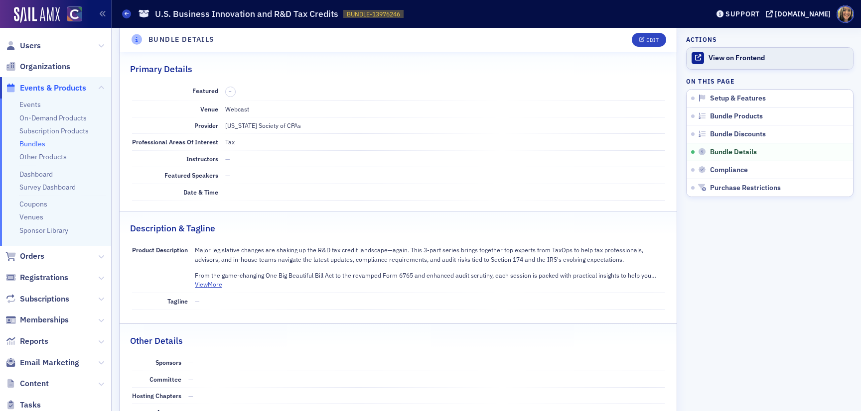
scroll to position [449, 0]
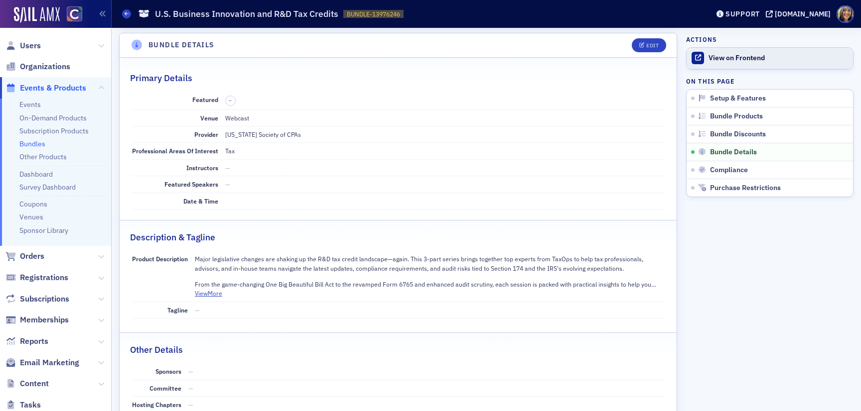
click at [722, 62] on div "View on Frontend" at bounding box center [777, 58] width 139 height 9
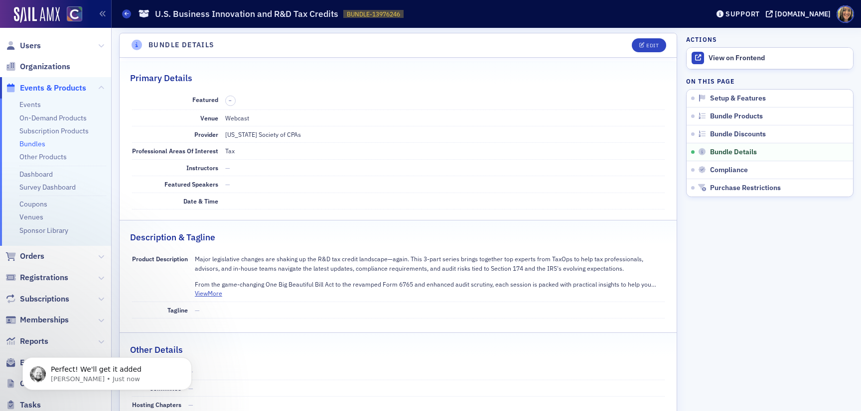
scroll to position [0, 0]
click at [150, 371] on p "Perfect! We'll get it added" at bounding box center [115, 370] width 129 height 10
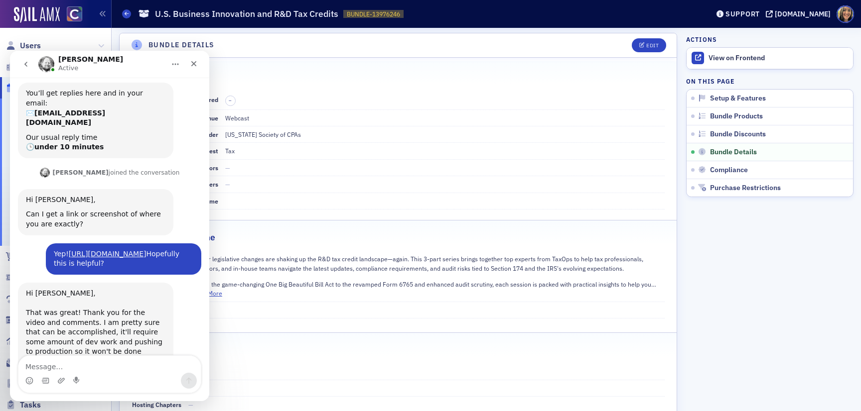
scroll to position [174, 0]
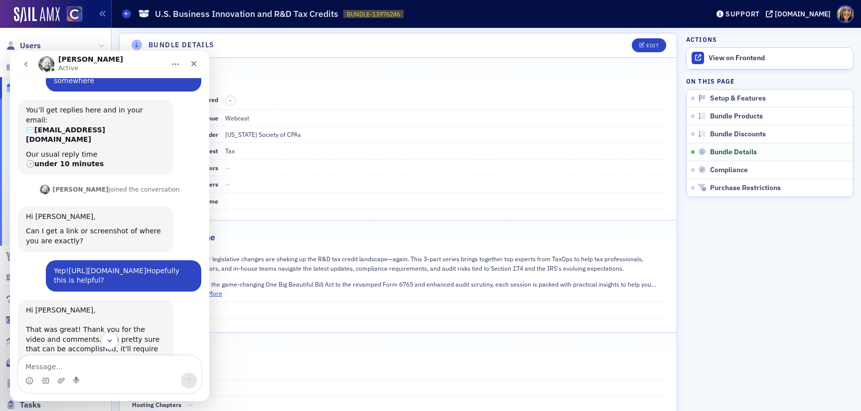
click at [139, 267] on link "https://www.loom.com/share/b670aa2b61674b1f879379bd83c93436?sid=47430672-e63d-4…" at bounding box center [108, 271] width 78 height 8
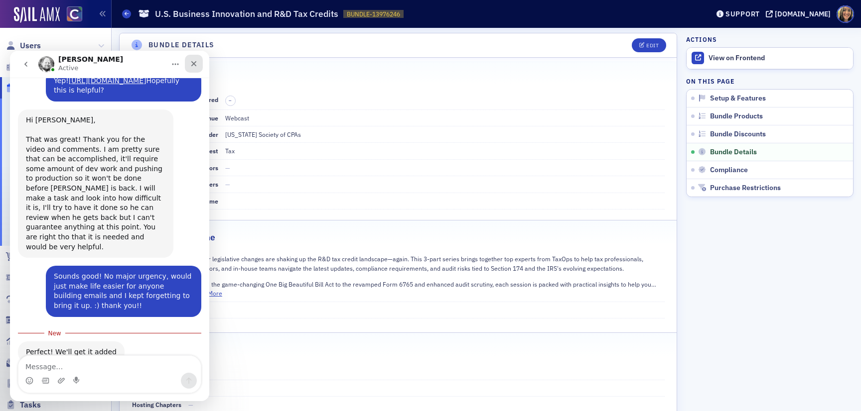
click at [195, 65] on icon "Close" at bounding box center [193, 63] width 5 height 5
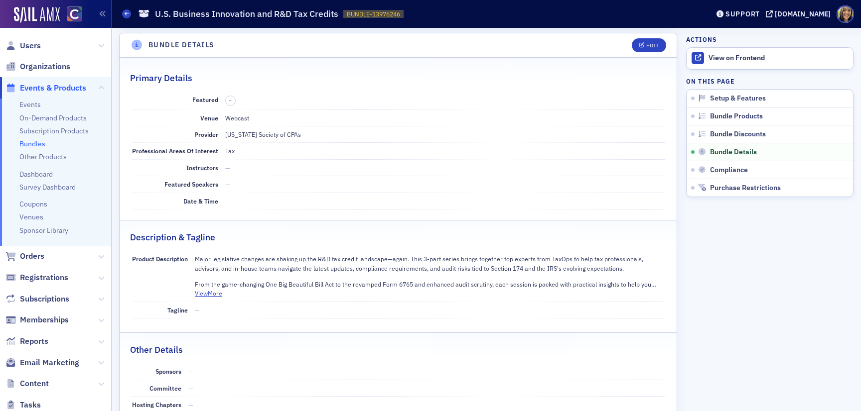
scroll to position [348, 0]
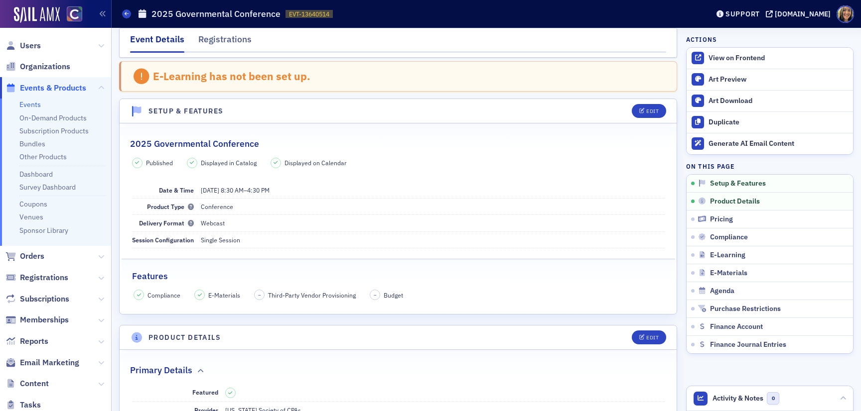
scroll to position [13, 0]
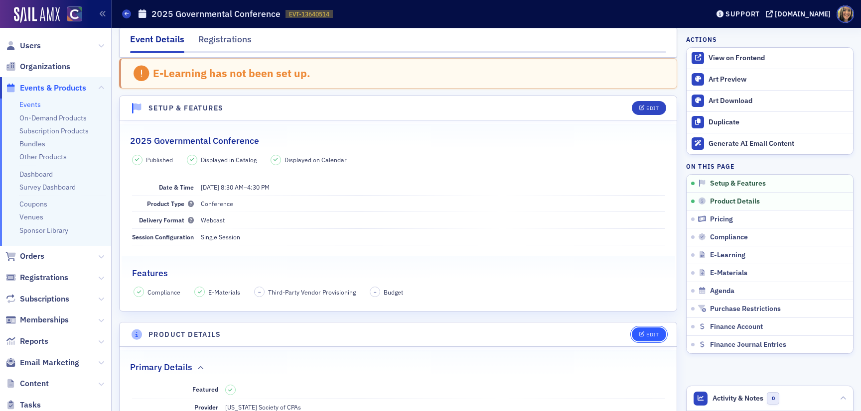
click at [646, 337] on div "Edit" at bounding box center [652, 334] width 12 height 5
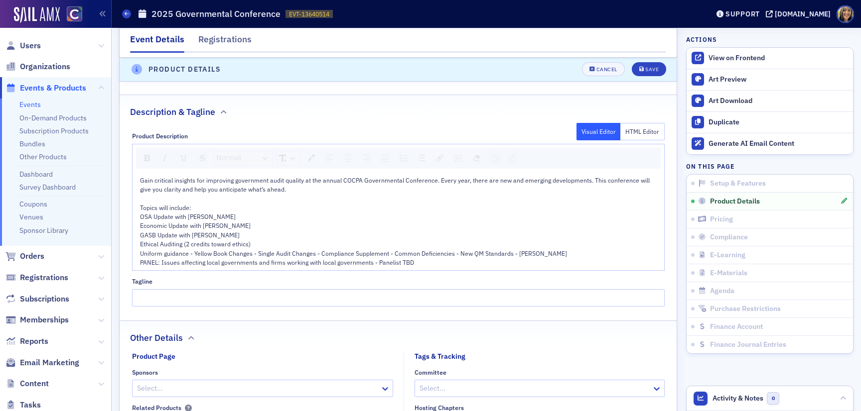
scroll to position [517, 0]
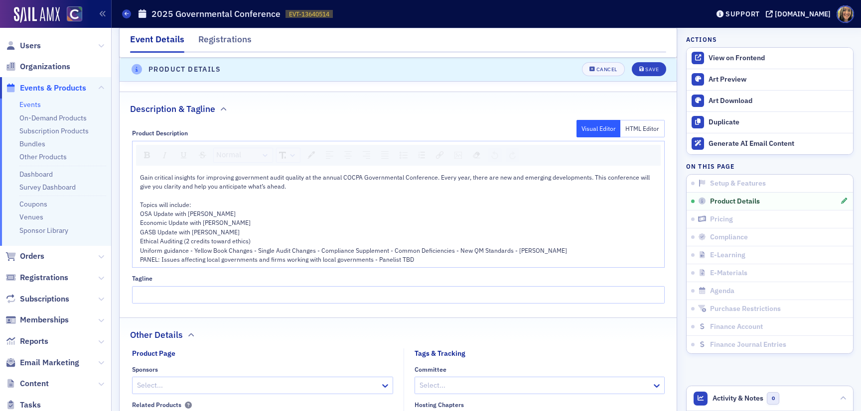
click at [139, 214] on div "Gain critical insights for improving government audit quality at the annual COC…" at bounding box center [398, 219] width 518 height 92
click at [140, 214] on span "Topics will include: OSA Update with [PERSON_NAME]" at bounding box center [188, 209] width 96 height 17
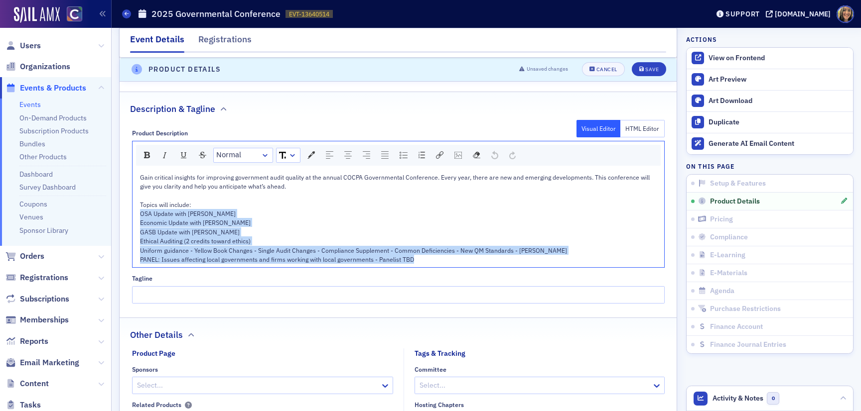
drag, startPoint x: 140, startPoint y: 214, endPoint x: 427, endPoint y: 258, distance: 290.7
click at [427, 258] on div "Gain critical insights for improving government audit quality at the annual COC…" at bounding box center [398, 219] width 517 height 92
click at [406, 157] on img "rdw-list-control" at bounding box center [403, 155] width 8 height 7
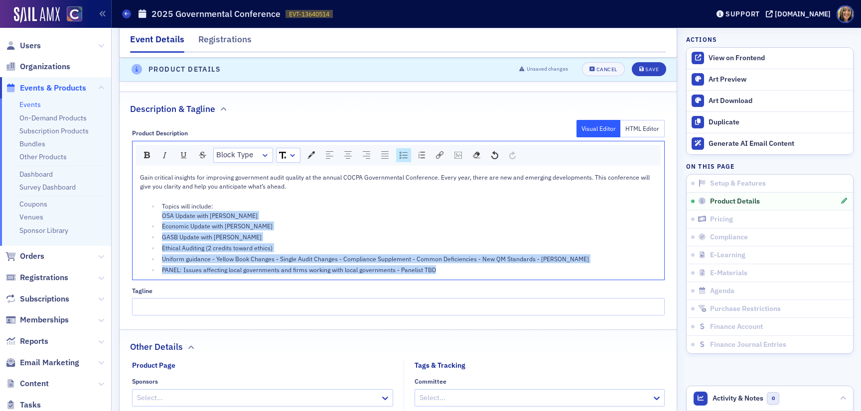
click at [423, 269] on span "PANEL: Issues affecting local governments and firms working with local governme…" at bounding box center [299, 270] width 274 height 8
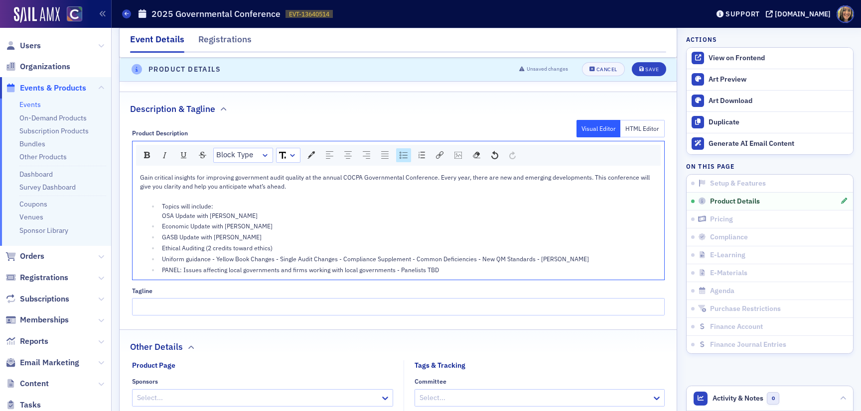
click at [162, 209] on span "Topics will include: OSA Update with [PERSON_NAME]" at bounding box center [210, 210] width 96 height 17
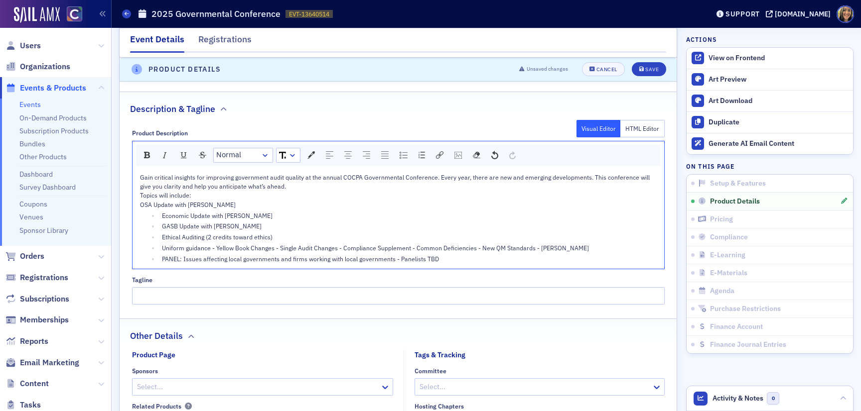
click at [137, 204] on div "Gain critical insights for improving government audit quality at the annual COC…" at bounding box center [398, 219] width 531 height 100
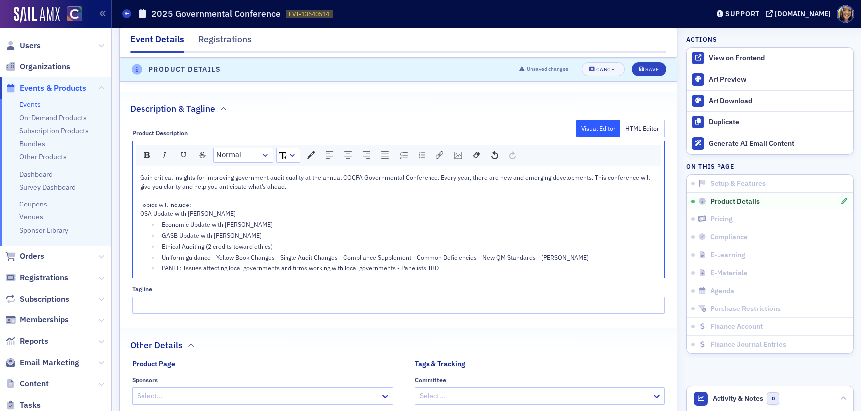
click at [140, 213] on span "Topics will include: OSA Update with [PERSON_NAME]" at bounding box center [188, 209] width 96 height 17
click at [403, 158] on div "rdw-list-control" at bounding box center [403, 155] width 15 height 14
click at [166, 209] on div "Topics will include:" at bounding box center [398, 204] width 517 height 9
drag, startPoint x: 277, startPoint y: 249, endPoint x: 204, endPoint y: 248, distance: 73.2
click at [204, 248] on div "Ethical Auditing (2 credits toward ethics)" at bounding box center [409, 248] width 495 height 9
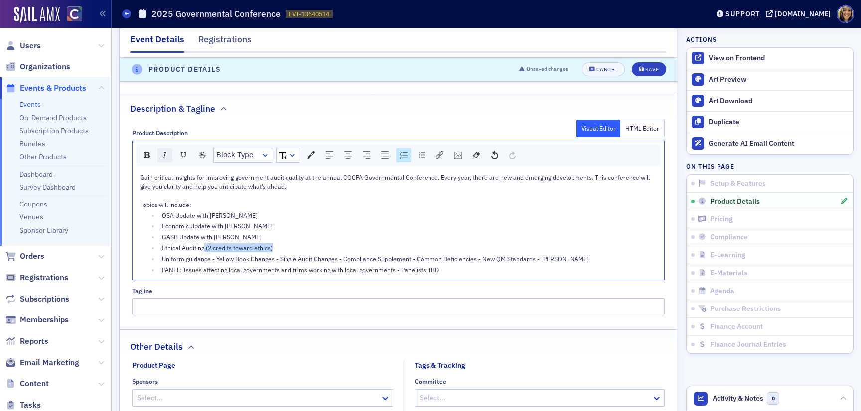
click at [164, 156] on img "rdw-inline-control" at bounding box center [165, 155] width 8 height 8
click at [310, 249] on div "Ethical Auditing (2 credits toward ethics)" at bounding box center [409, 248] width 495 height 9
click at [214, 261] on span "Uniform guidance - Yellow Book Changes - Single Audit Changes - Compliance Supp…" at bounding box center [375, 259] width 427 height 8
drag, startPoint x: 215, startPoint y: 261, endPoint x: 209, endPoint y: 261, distance: 6.0
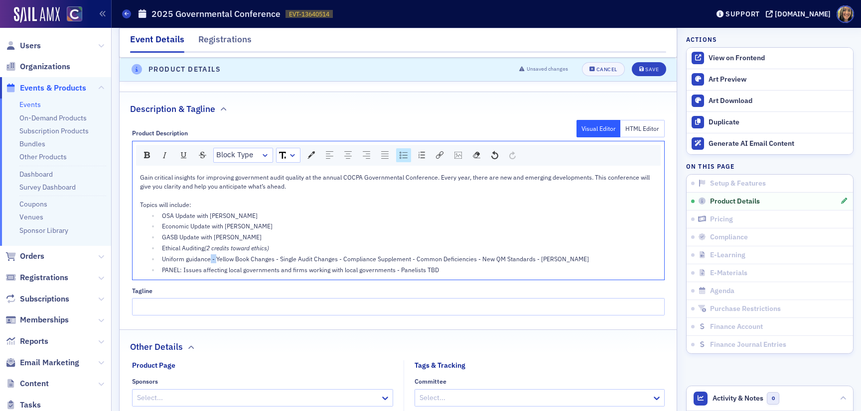
click at [209, 261] on span "Uniform guidance - Yellow Book Changes - Single Audit Changes - Compliance Supp…" at bounding box center [375, 259] width 427 height 8
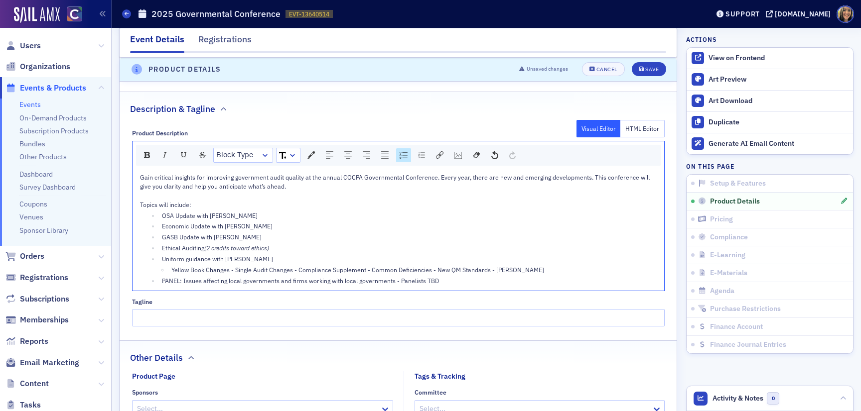
click at [163, 258] on span "Uniform guidance with [PERSON_NAME]" at bounding box center [217, 259] width 111 height 8
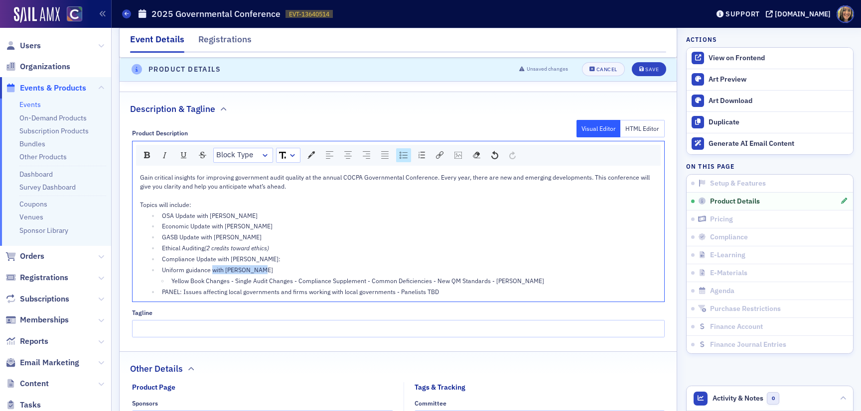
drag, startPoint x: 262, startPoint y: 271, endPoint x: 210, endPoint y: 271, distance: 51.8
click at [210, 271] on div "Uniform guidance with [PERSON_NAME]" at bounding box center [409, 269] width 495 height 9
click at [158, 270] on ul "OSA Update with [PERSON_NAME] Economic Update with [PERSON_NAME] GASB Update wi…" at bounding box center [398, 254] width 517 height 86
click at [230, 283] on span "Yellow Book Changes - Single Audit Changes - Compliance Supplement - Common Def…" at bounding box center [357, 281] width 373 height 8
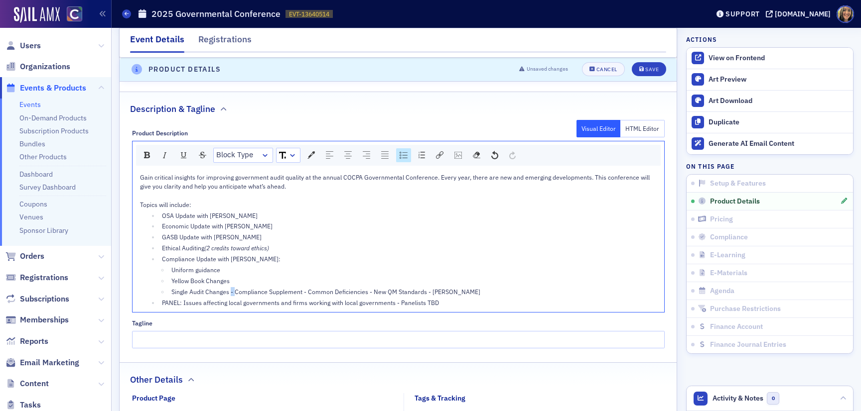
click at [230, 294] on span "Single Audit Changes - Compliance Supplement - Common Deficiencies - New QM Sta…" at bounding box center [325, 292] width 309 height 8
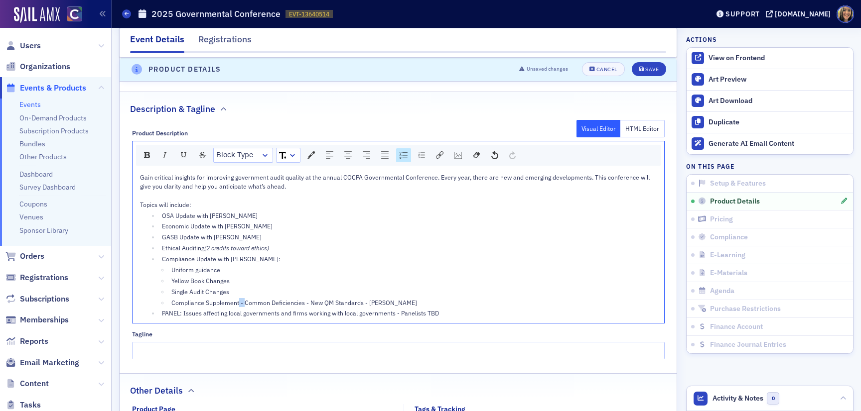
click at [238, 303] on span "Compliance Supplement - Common Deficiencies - New QM Standards - [PERSON_NAME]" at bounding box center [294, 303] width 246 height 8
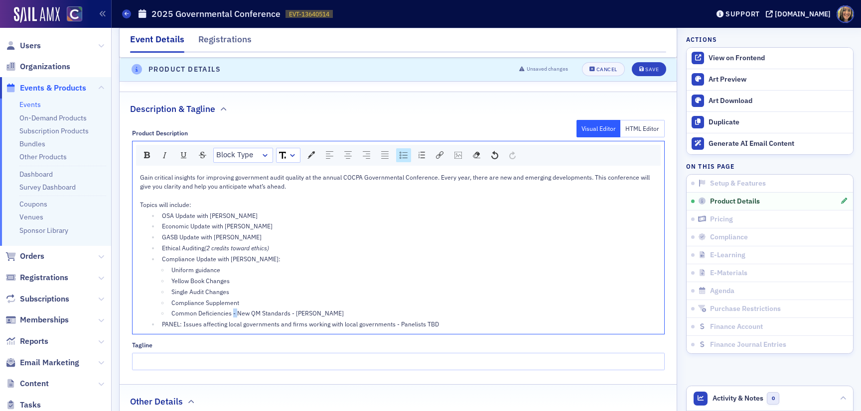
click at [231, 315] on span "Common Deficiencies - New QM Standards - [PERSON_NAME]" at bounding box center [257, 313] width 172 height 8
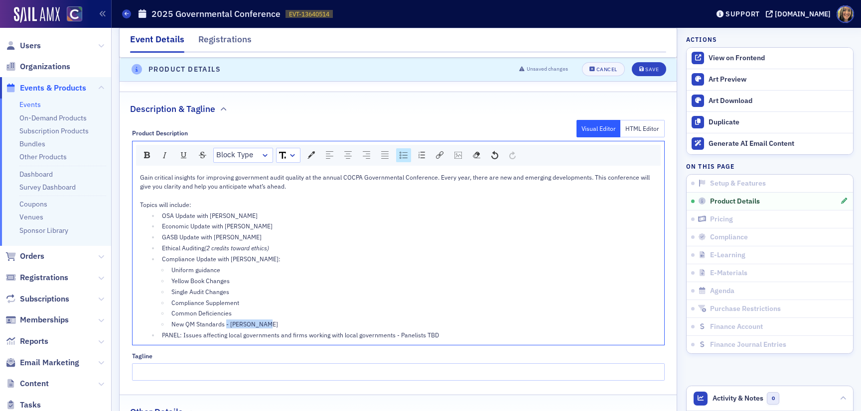
drag, startPoint x: 262, startPoint y: 325, endPoint x: 224, endPoint y: 323, distance: 38.4
click at [224, 323] on span "New QM Standards - [PERSON_NAME]" at bounding box center [224, 324] width 107 height 8
click at [659, 71] on button "Save" at bounding box center [649, 70] width 34 height 14
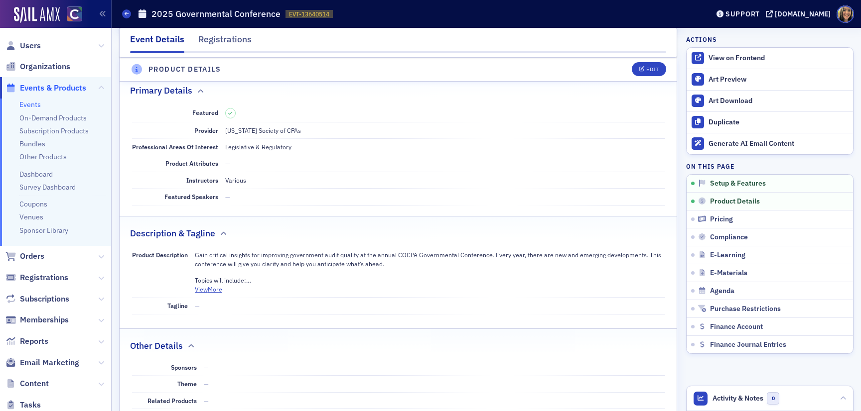
scroll to position [278, 0]
